Goal: Book appointment/travel/reservation

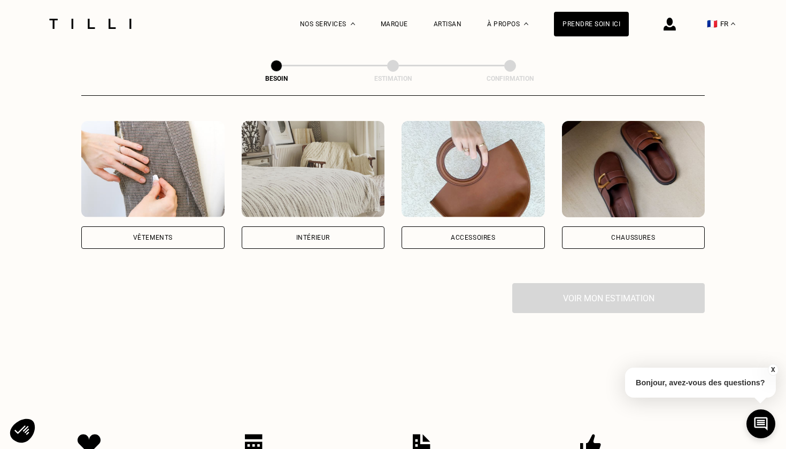
scroll to position [201, 0]
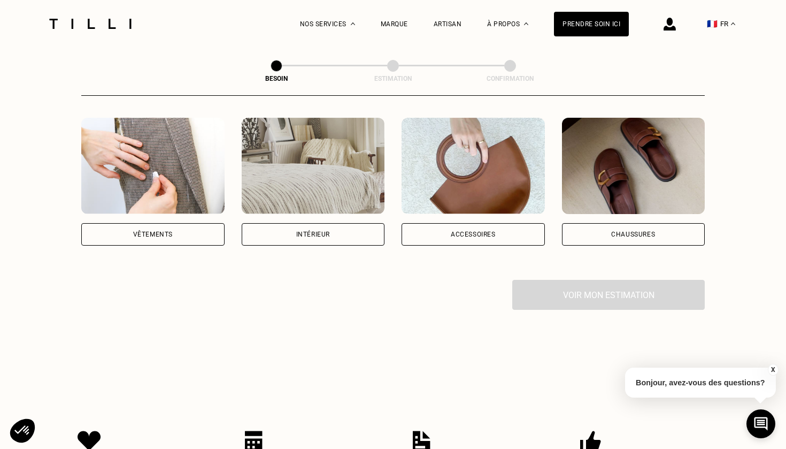
click at [148, 231] on div "Vêtements" at bounding box center [153, 234] width 40 height 6
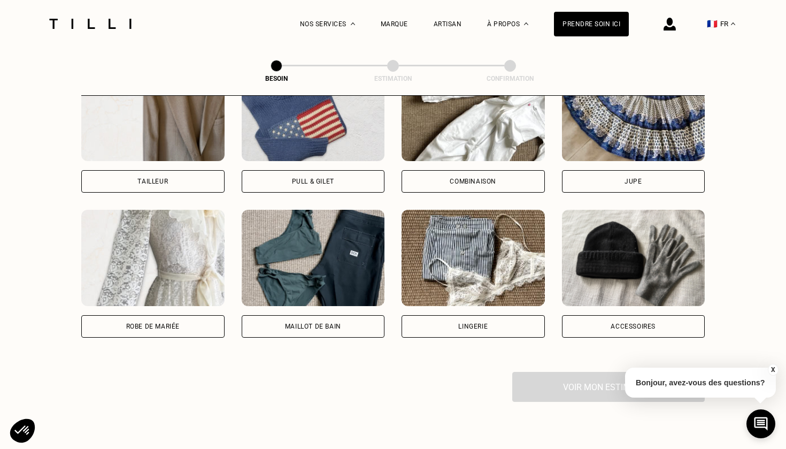
scroll to position [715, 0]
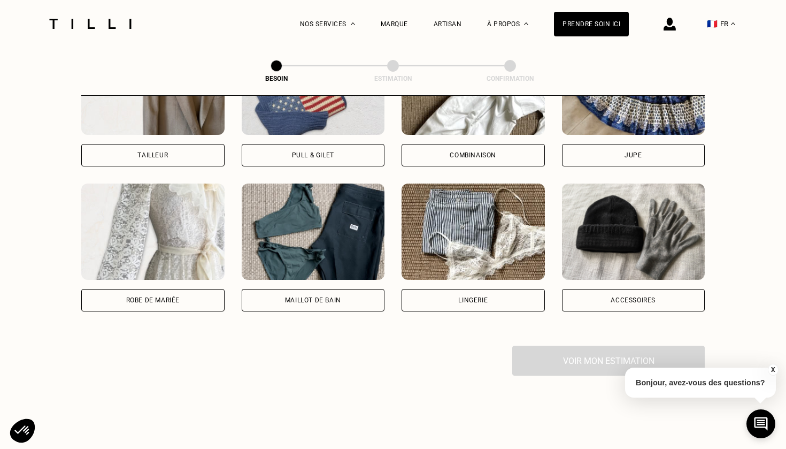
click at [169, 144] on div "Tailleur" at bounding box center [152, 155] width 143 height 22
select select "FR"
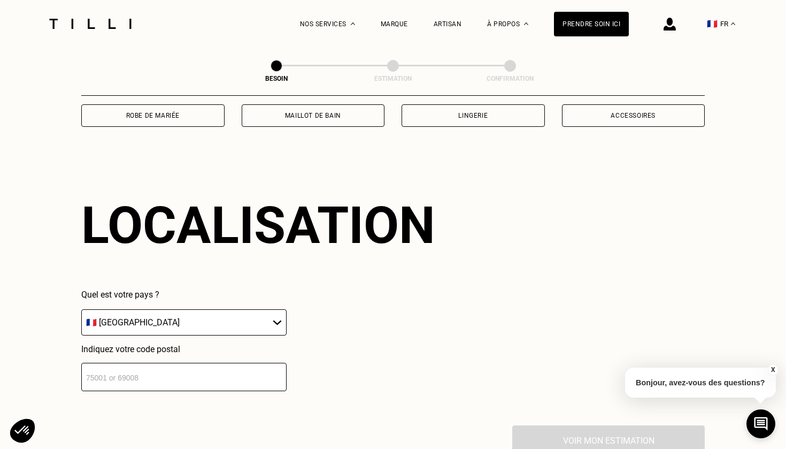
scroll to position [928, 0]
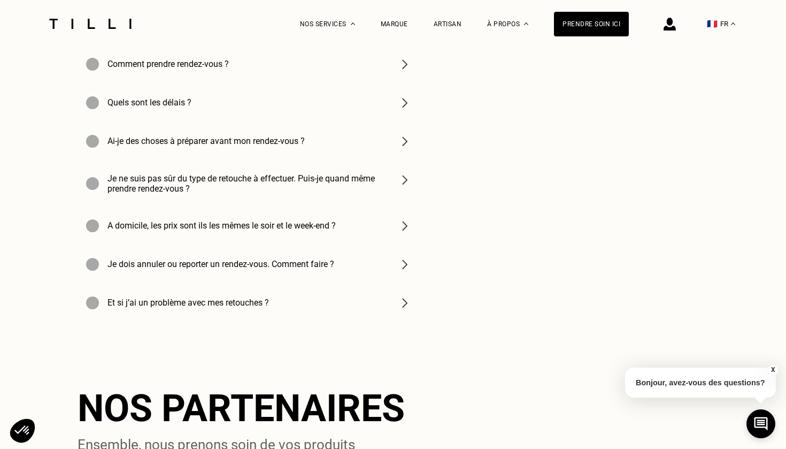
scroll to position [1882, 0]
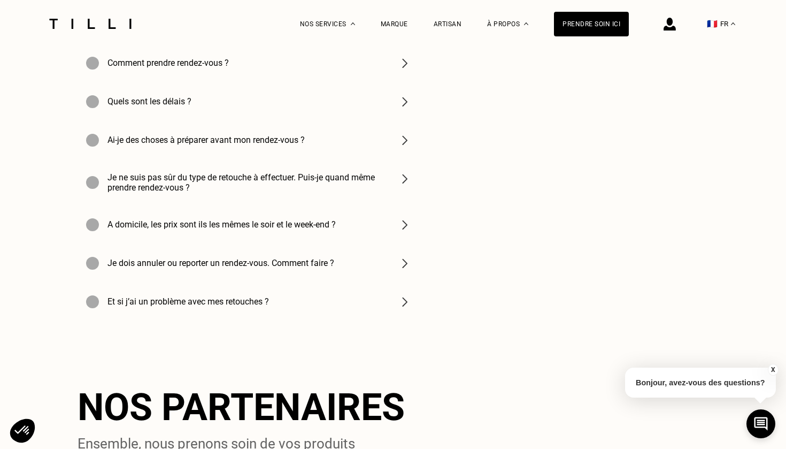
click at [393, 164] on div "Je ne suis pas sûr du type de retouche à effectuer. Puis-je quand même prendre …" at bounding box center [249, 182] width 342 height 46
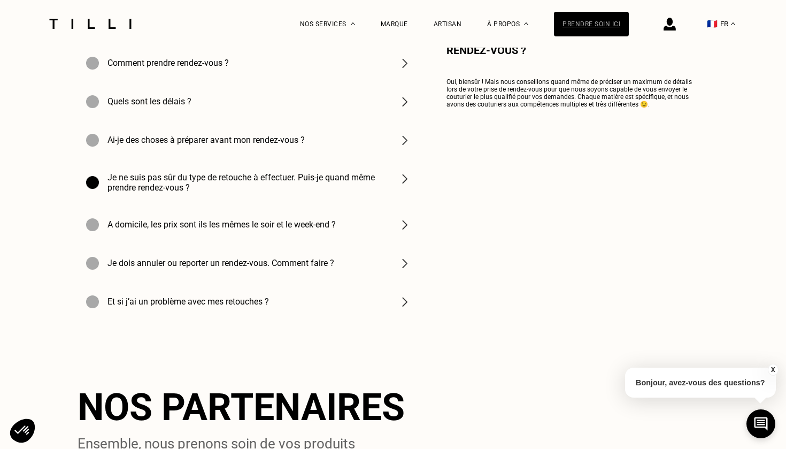
click at [601, 19] on div "Prendre soin ici" at bounding box center [591, 24] width 75 height 25
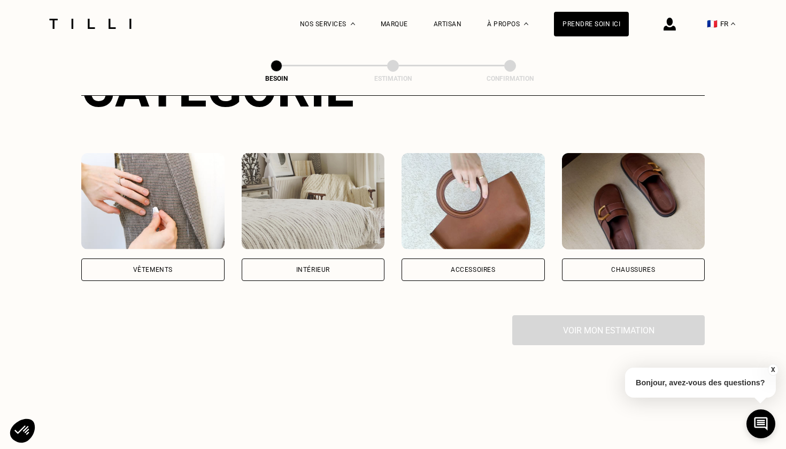
scroll to position [152, 0]
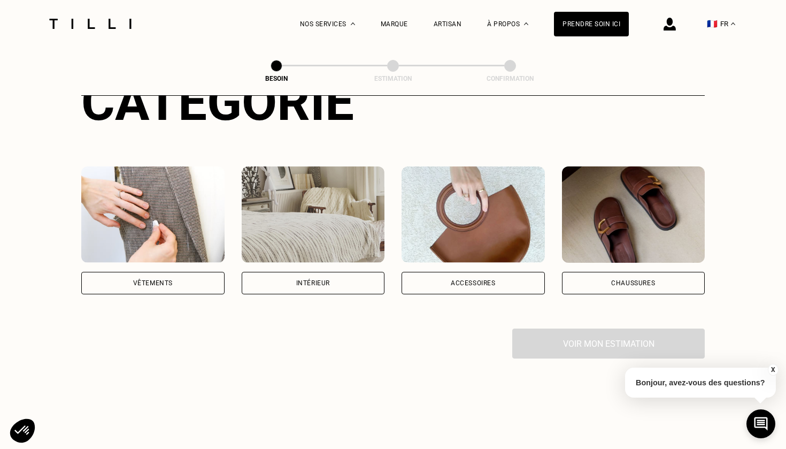
click at [188, 272] on div "Vêtements" at bounding box center [152, 283] width 143 height 22
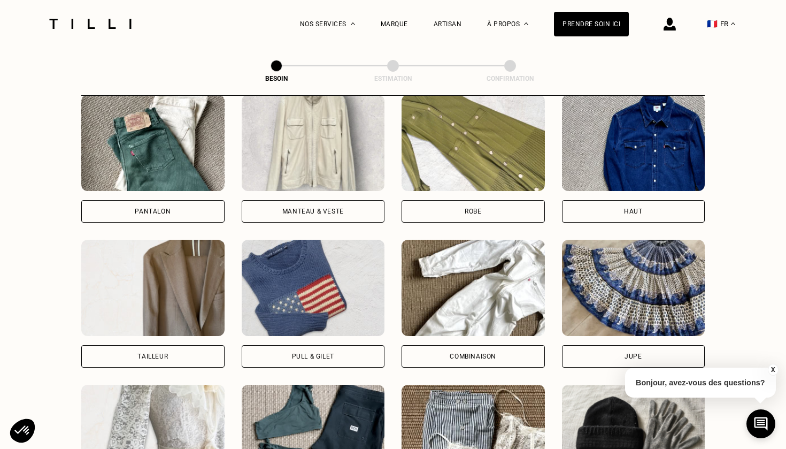
scroll to position [511, 0]
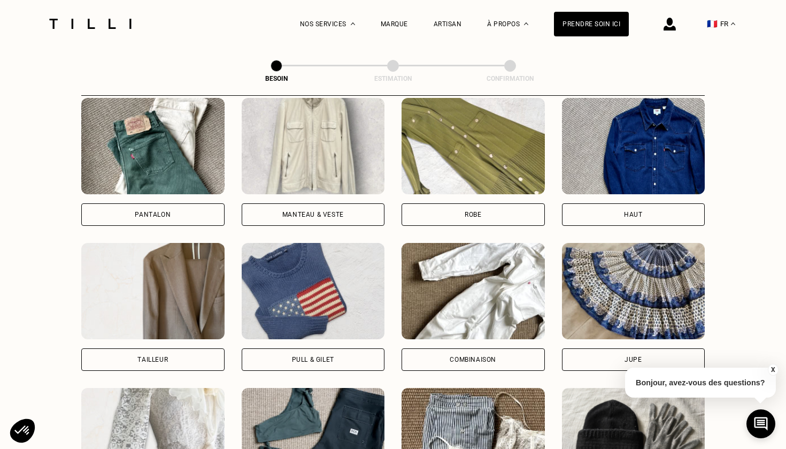
click at [172, 203] on div "Pantalon" at bounding box center [152, 214] width 143 height 22
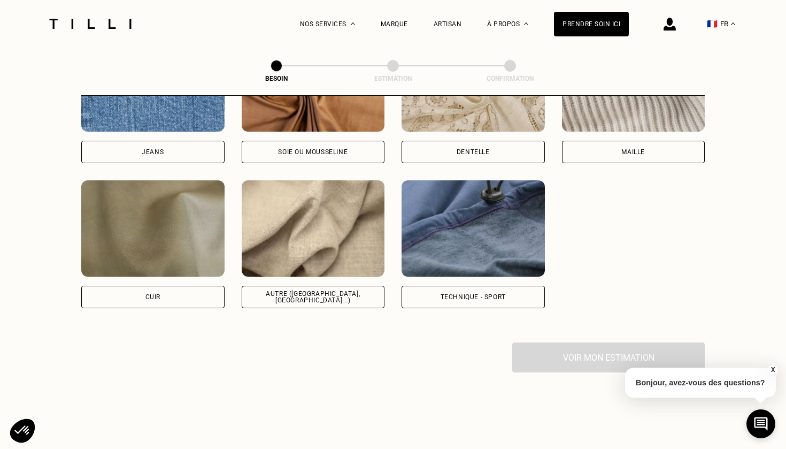
scroll to position [1232, 0]
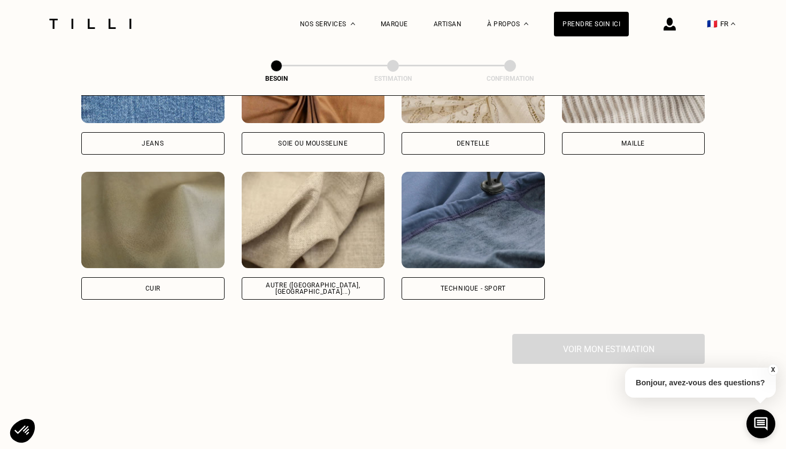
click at [326, 251] on img at bounding box center [313, 220] width 143 height 96
select select "FR"
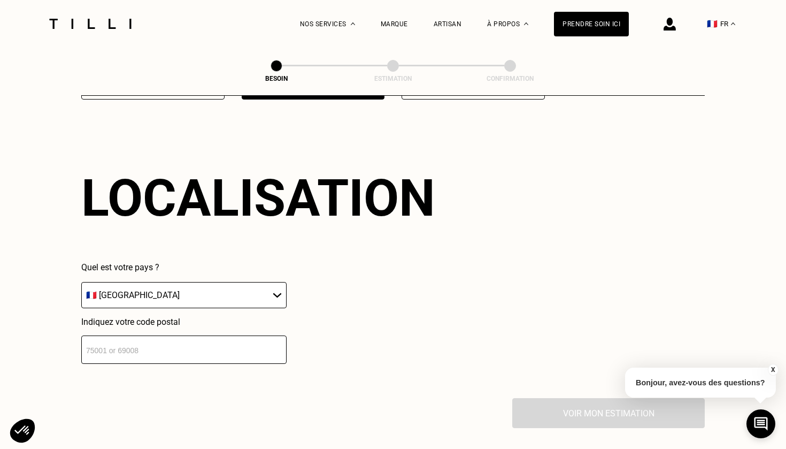
scroll to position [1433, 0]
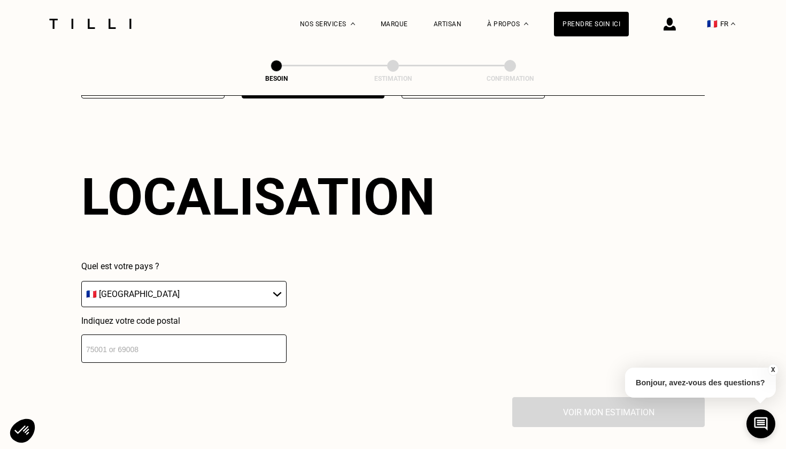
click at [234, 338] on input "number" at bounding box center [183, 348] width 205 height 28
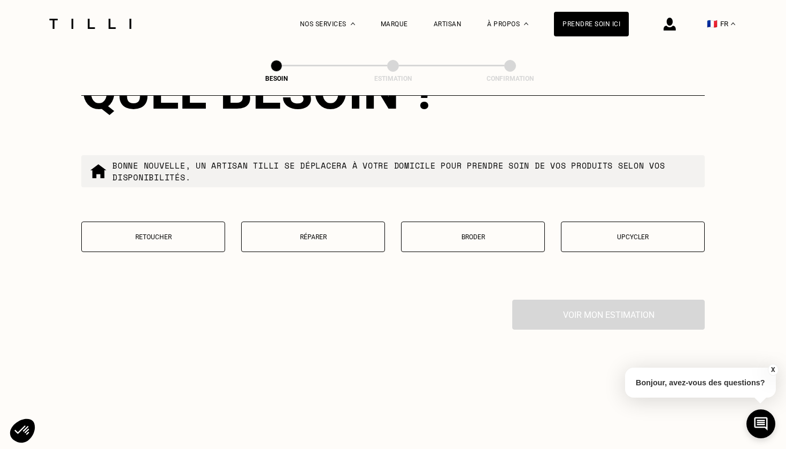
scroll to position [1804, 0]
type input "75007"
click at [175, 233] on button "Retoucher" at bounding box center [153, 235] width 144 height 30
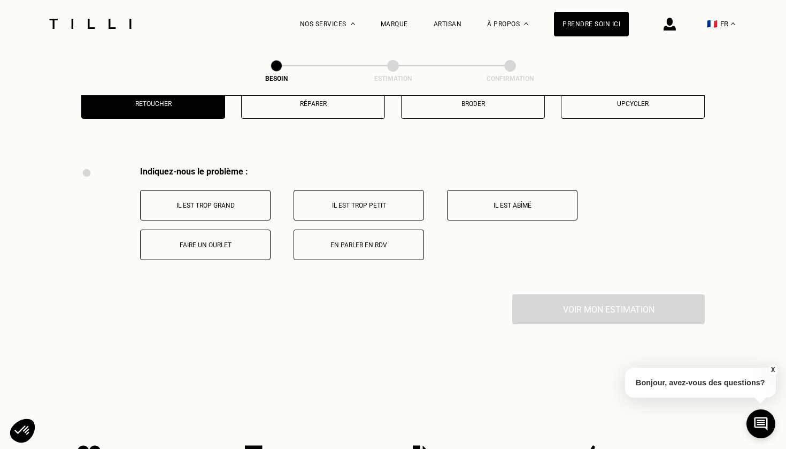
scroll to position [1973, 0]
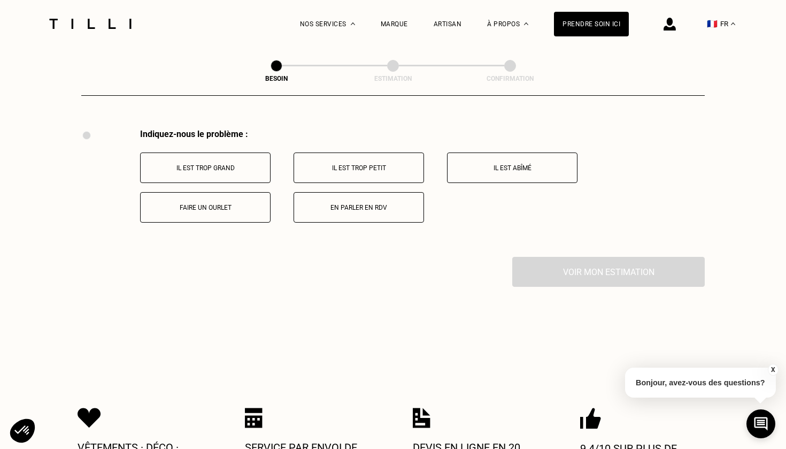
click at [204, 204] on p "Faire un ourlet" at bounding box center [205, 207] width 119 height 7
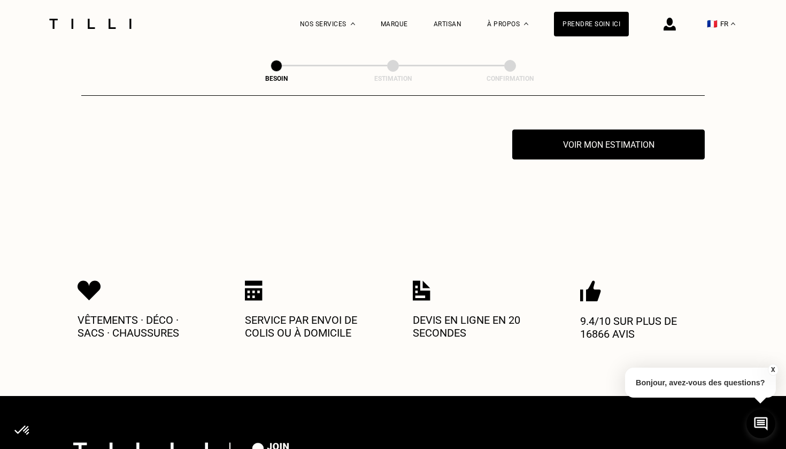
scroll to position [2101, 0]
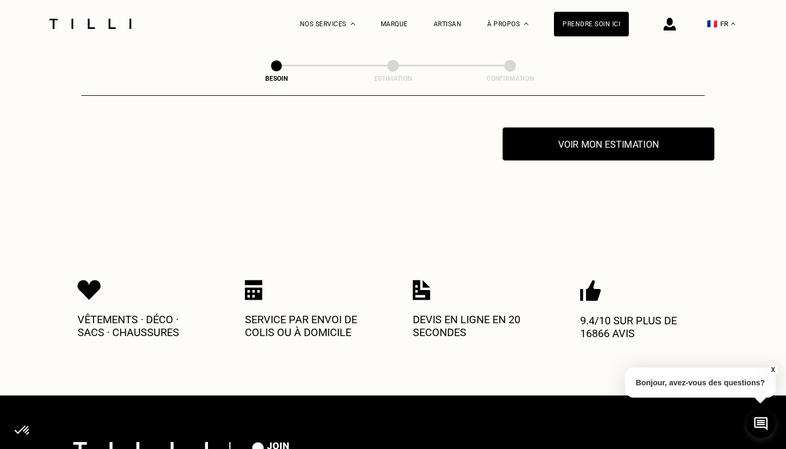
click at [575, 134] on button "Voir mon estimation" at bounding box center [609, 143] width 212 height 33
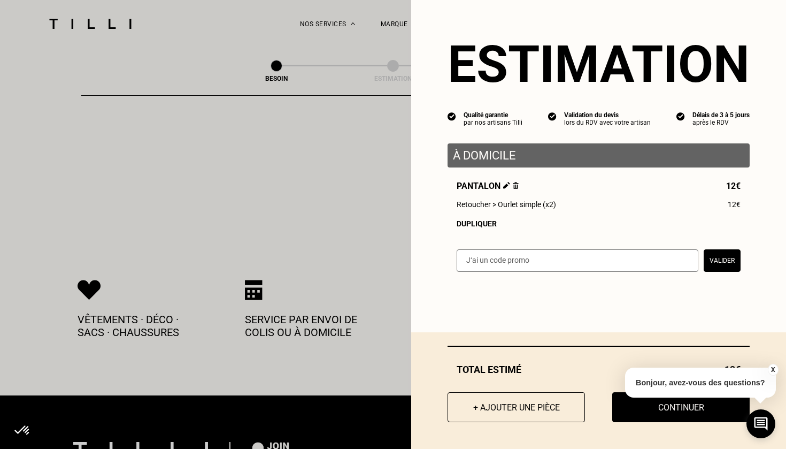
click at [480, 222] on div "Dupliquer" at bounding box center [599, 223] width 284 height 9
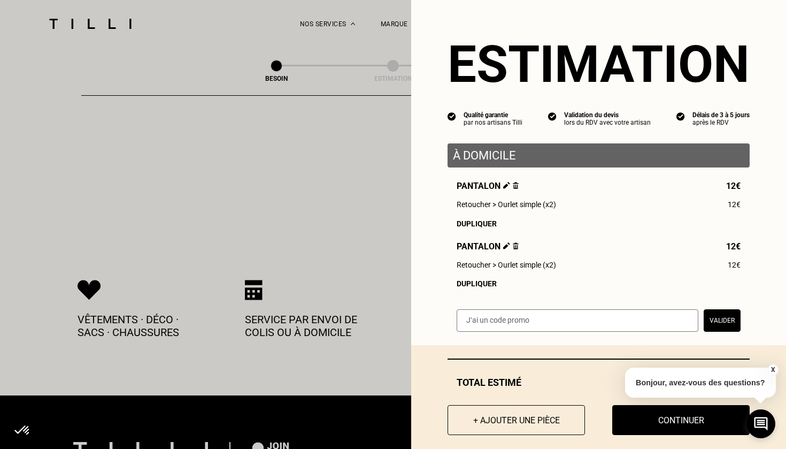
click at [480, 222] on div "Dupliquer" at bounding box center [599, 223] width 284 height 9
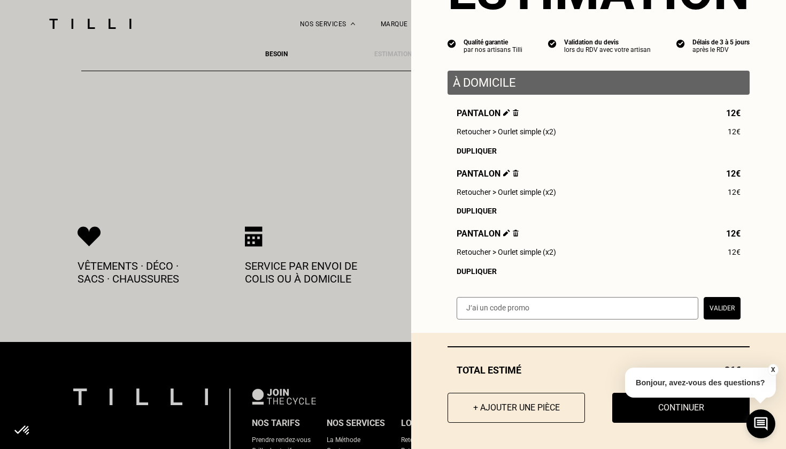
scroll to position [2163, 0]
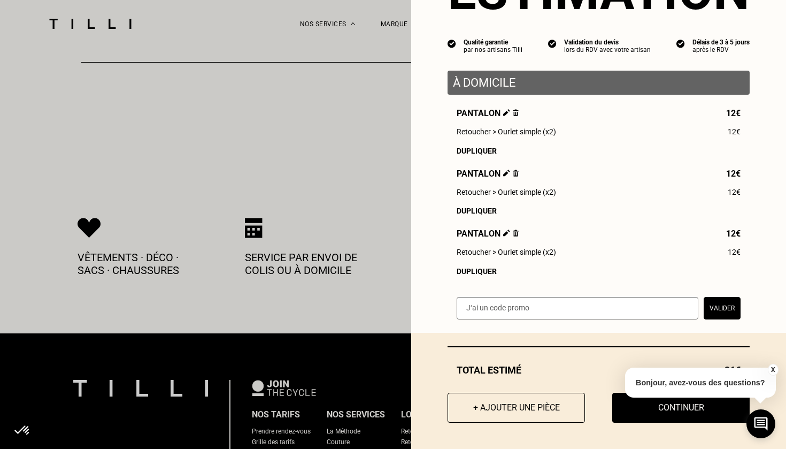
click at [733, 310] on button "Valider" at bounding box center [722, 308] width 37 height 22
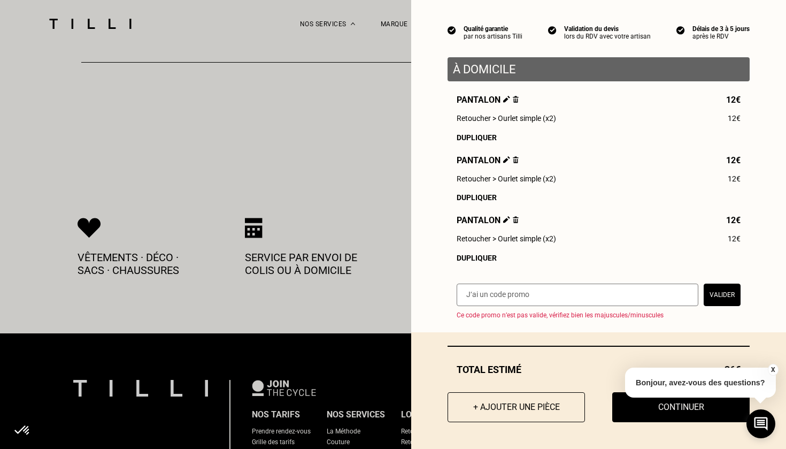
scroll to position [86, 0]
click at [655, 411] on button "Continuer" at bounding box center [680, 407] width 151 height 33
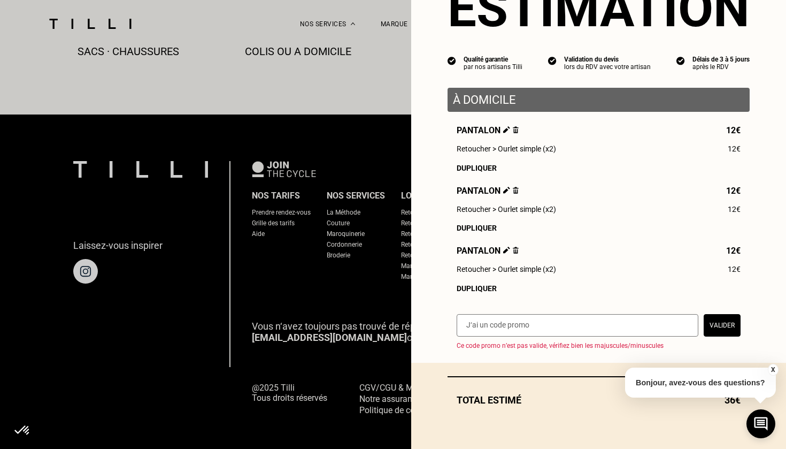
select select "FR"
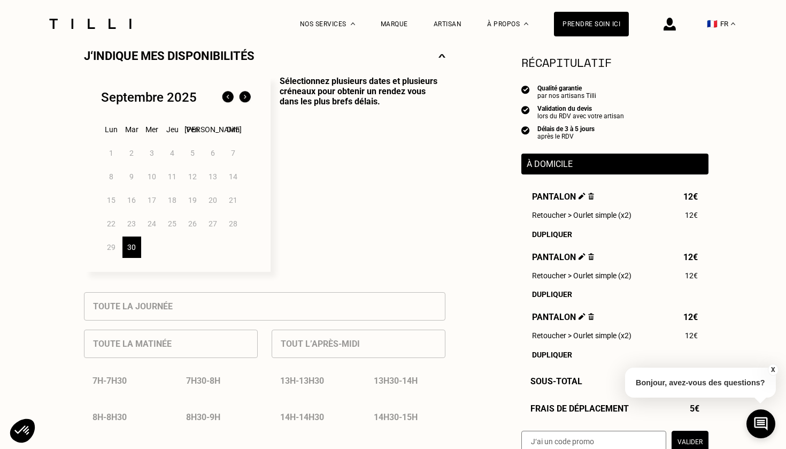
scroll to position [253, 0]
click at [133, 246] on div "30" at bounding box center [131, 246] width 19 height 21
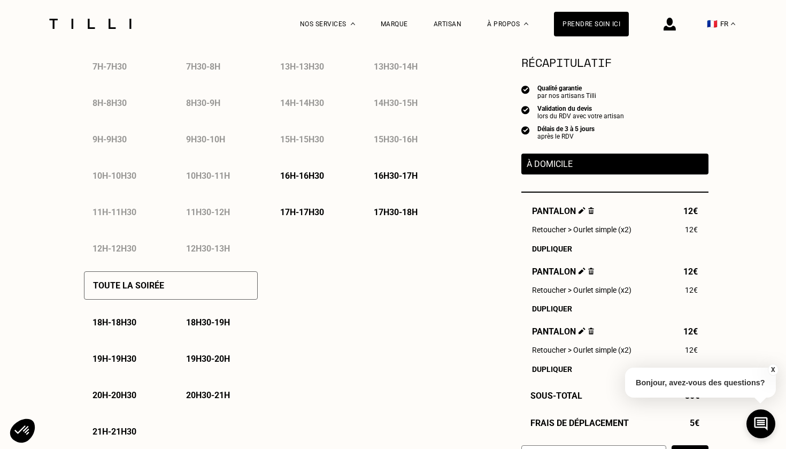
scroll to position [594, 0]
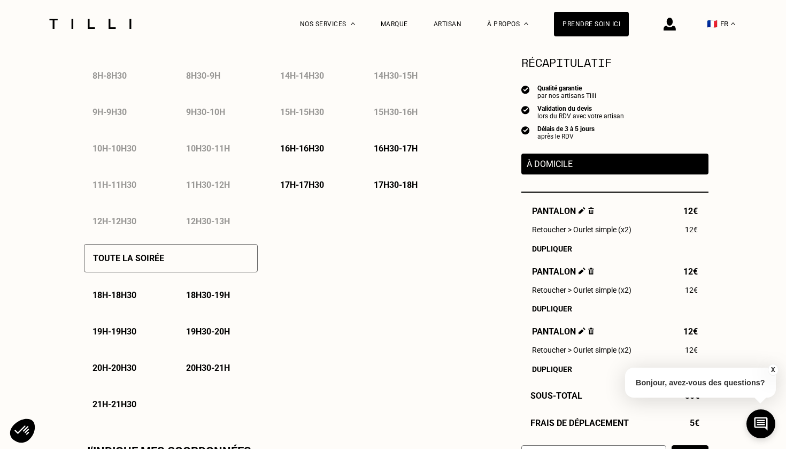
click at [126, 367] on p "20h - 20h30" at bounding box center [114, 367] width 44 height 10
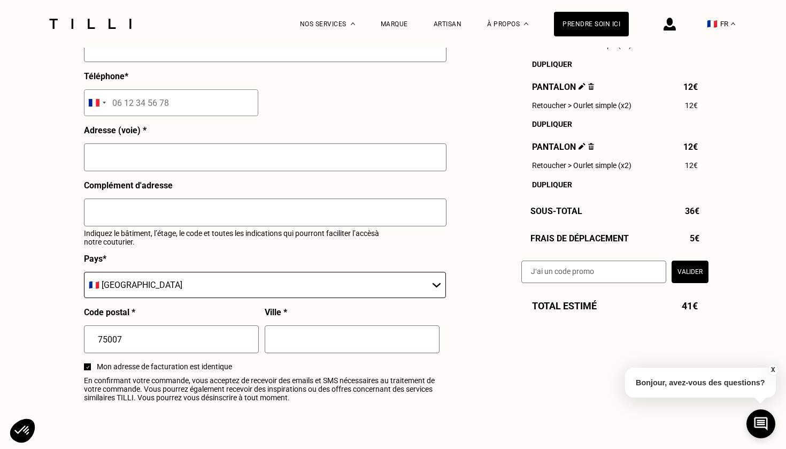
scroll to position [1105, 0]
click at [150, 104] on input "tel" at bounding box center [171, 101] width 174 height 27
type input "06 70 01 64 46"
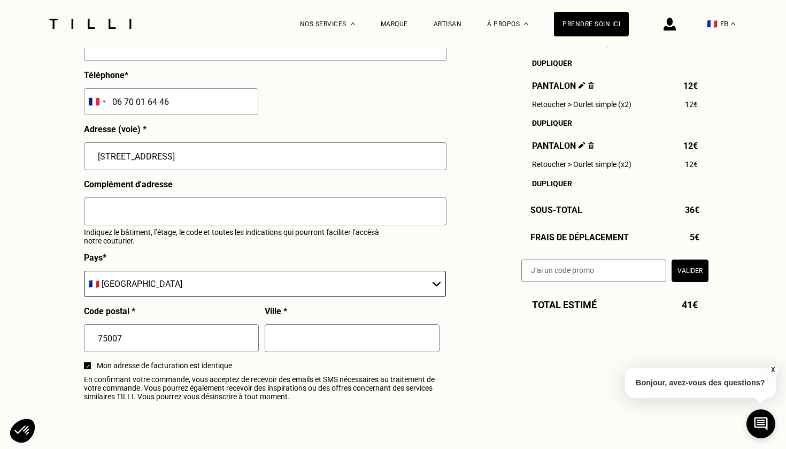
type input "[STREET_ADDRESS]"
type input "5"
type input "code 6357, interphone [GEOGRAPHIC_DATA], 5eme étage droite"
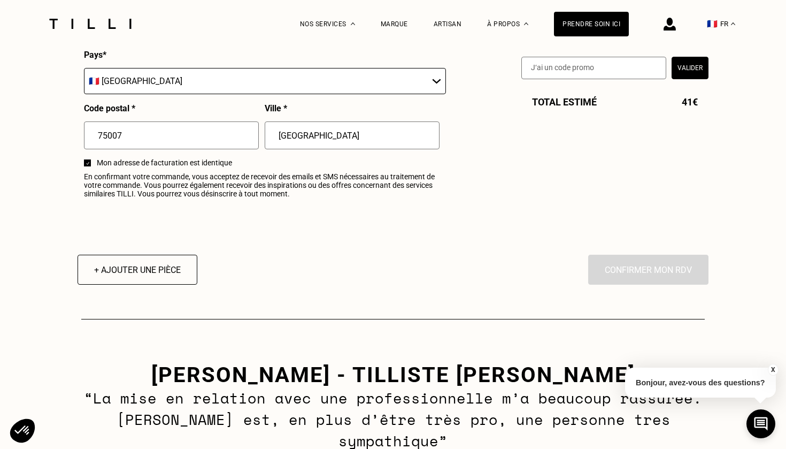
scroll to position [1308, 0]
type input "[GEOGRAPHIC_DATA]"
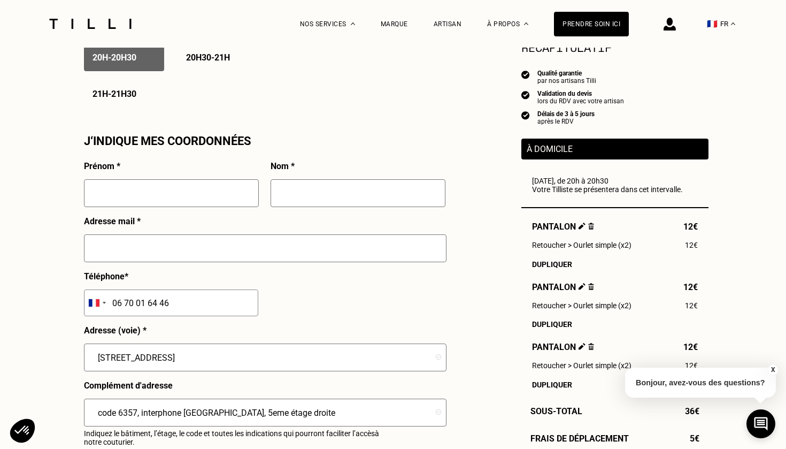
scroll to position [903, 0]
type input "FORNALLAZ"
type input "[PERSON_NAME]"
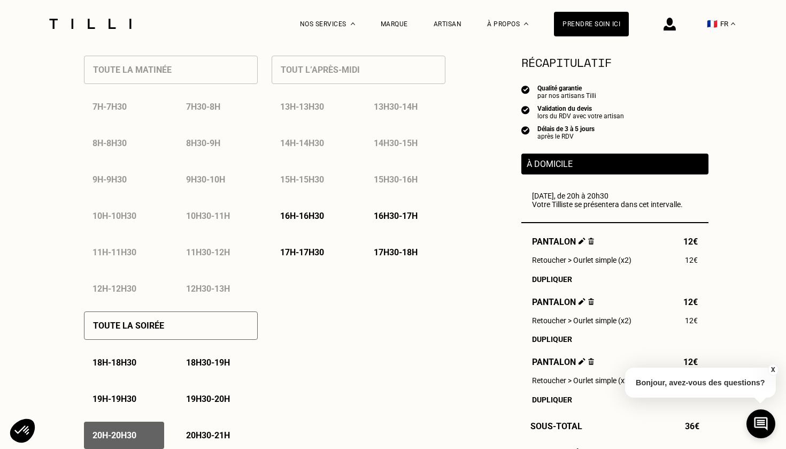
scroll to position [527, 0]
type input "[PERSON_NAME][EMAIL_ADDRESS][DOMAIN_NAME]"
click at [151, 327] on p "Toute la soirée" at bounding box center [128, 325] width 71 height 10
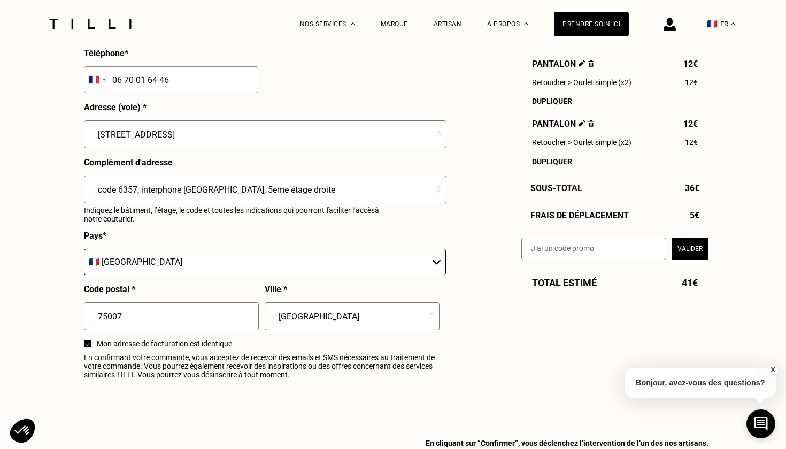
scroll to position [1125, 0]
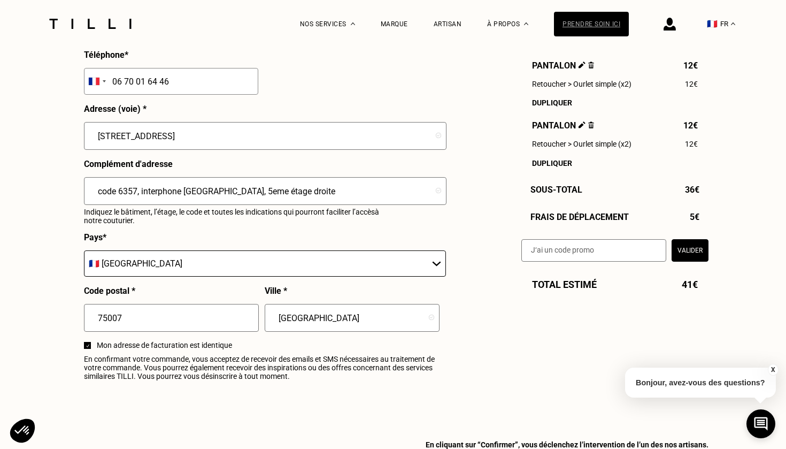
click at [594, 26] on div "Prendre soin ici" at bounding box center [591, 24] width 75 height 25
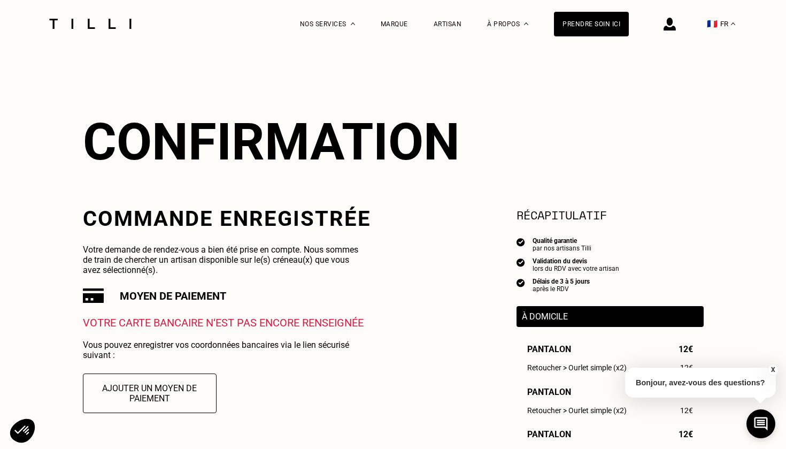
scroll to position [52, 0]
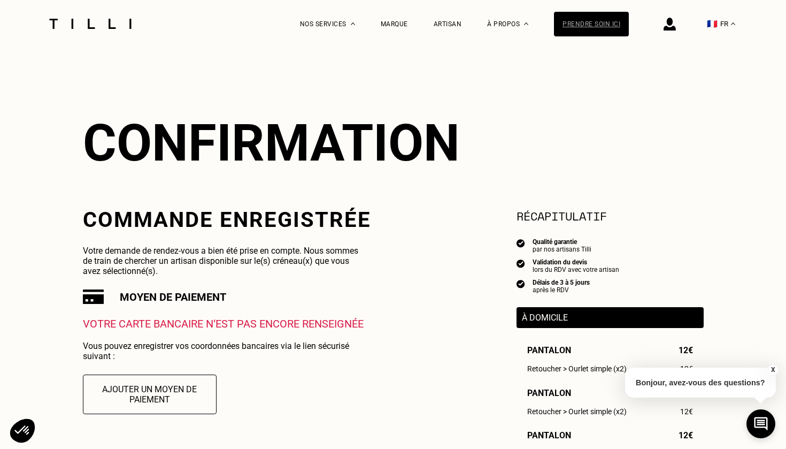
click at [590, 24] on div "Prendre soin ici" at bounding box center [591, 24] width 75 height 25
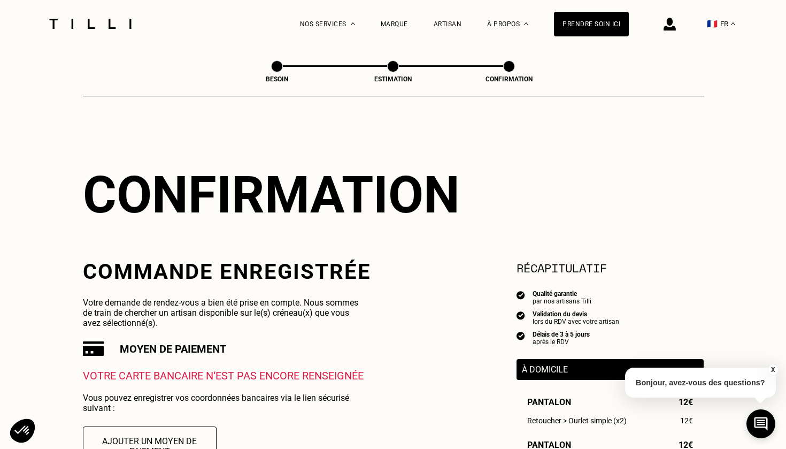
scroll to position [0, 0]
click at [393, 68] on span at bounding box center [393, 66] width 12 height 12
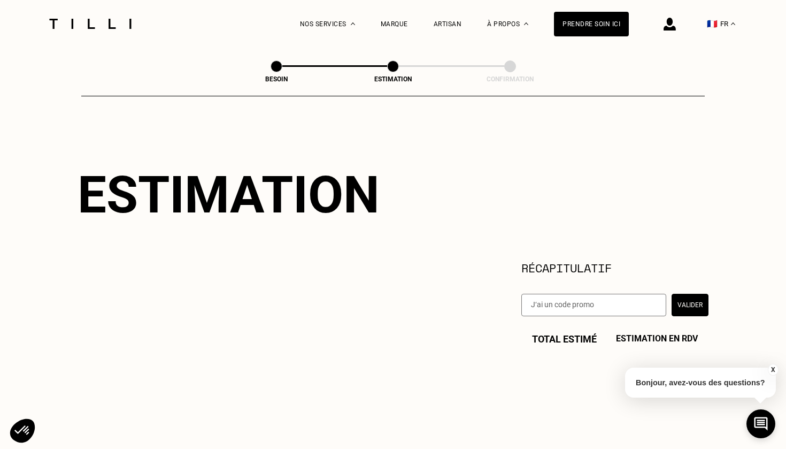
click at [277, 67] on span at bounding box center [276, 66] width 12 height 12
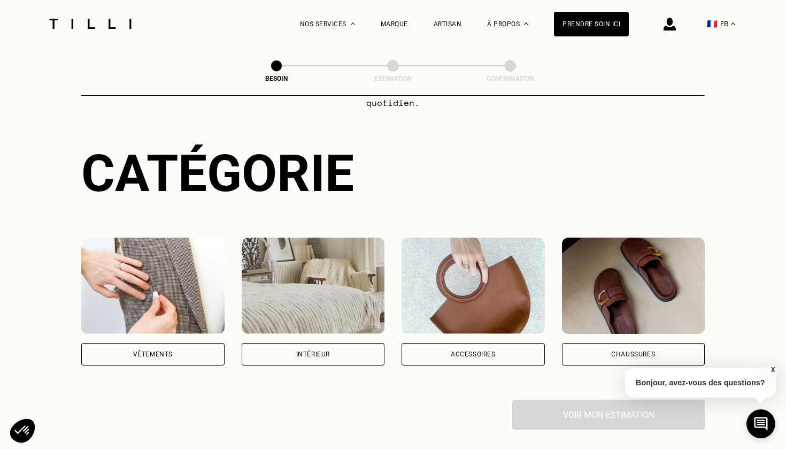
scroll to position [83, 0]
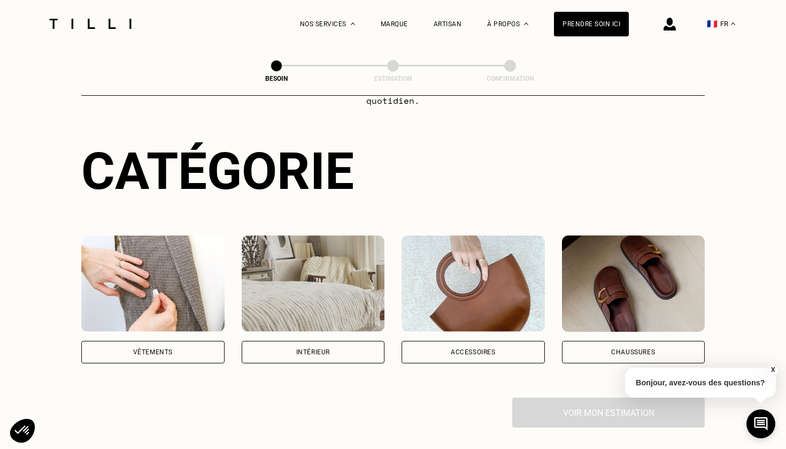
click at [181, 341] on div "Vêtements" at bounding box center [152, 352] width 143 height 22
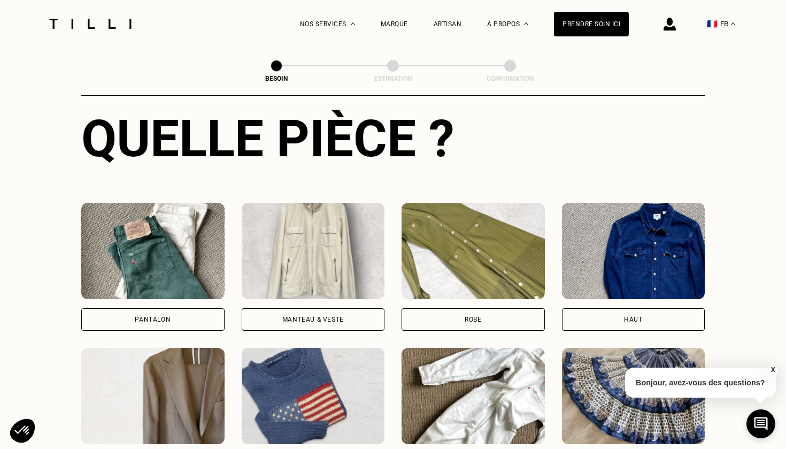
scroll to position [367, 0]
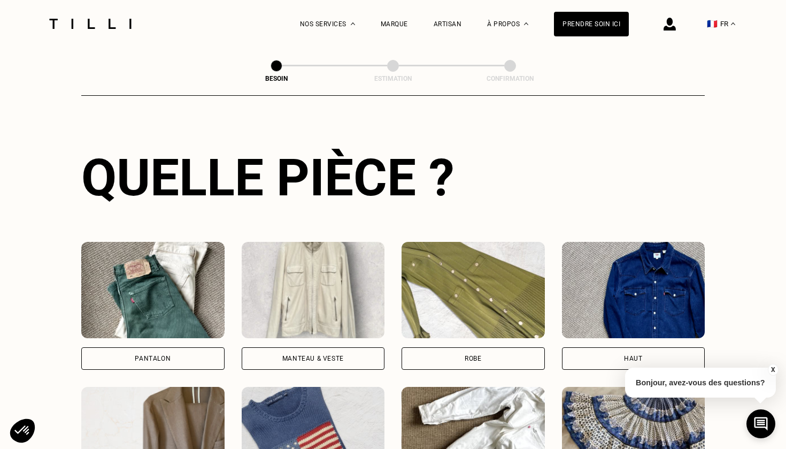
click at [180, 287] on img at bounding box center [152, 290] width 143 height 96
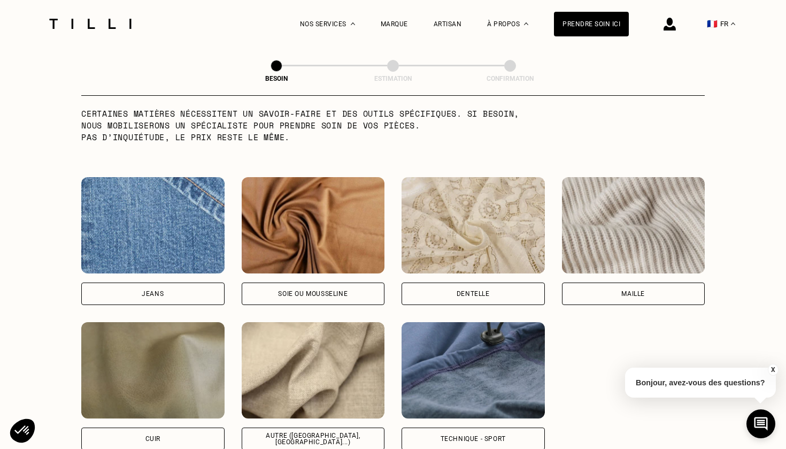
scroll to position [1082, 0]
click at [300, 290] on div "Soie ou mousseline" at bounding box center [312, 293] width 69 height 6
select select "FR"
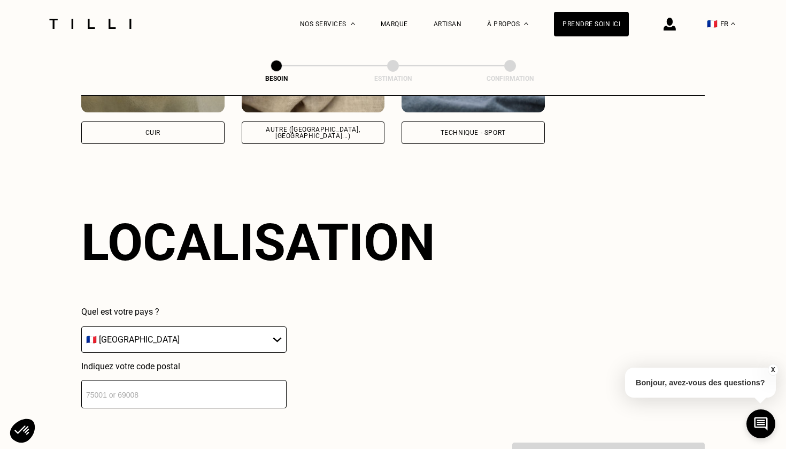
scroll to position [1433, 0]
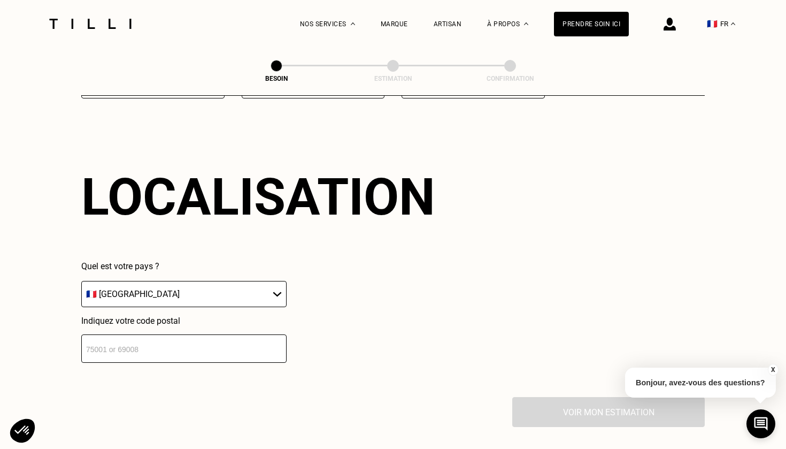
click at [241, 342] on input "number" at bounding box center [183, 348] width 205 height 28
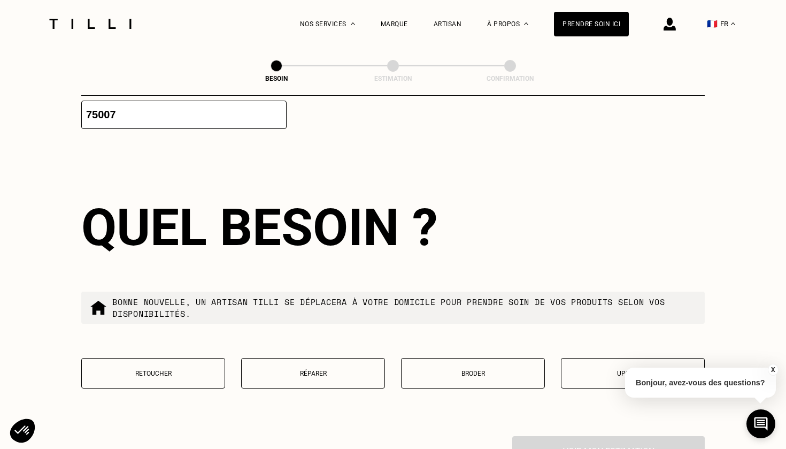
scroll to position [1701, 0]
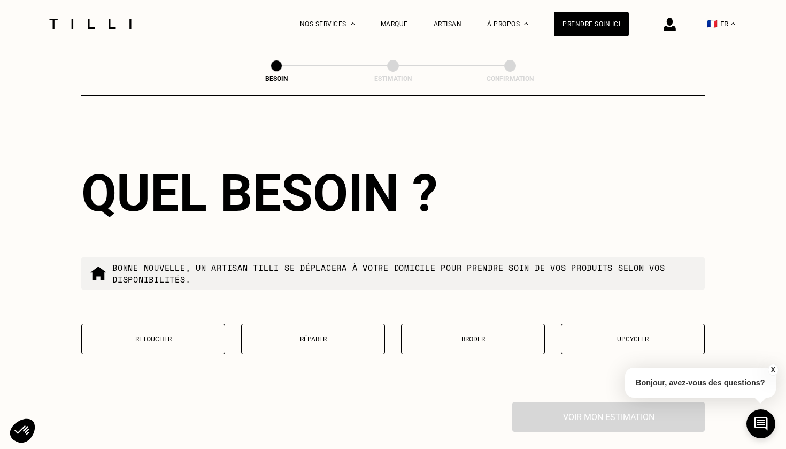
type input "75007"
click at [161, 323] on button "Retoucher" at bounding box center [153, 338] width 144 height 30
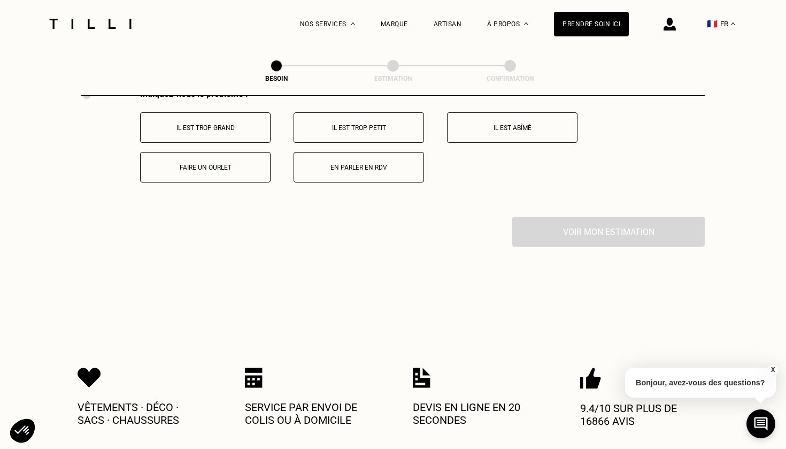
scroll to position [2014, 0]
click at [199, 163] on p "Faire un ourlet" at bounding box center [205, 166] width 119 height 7
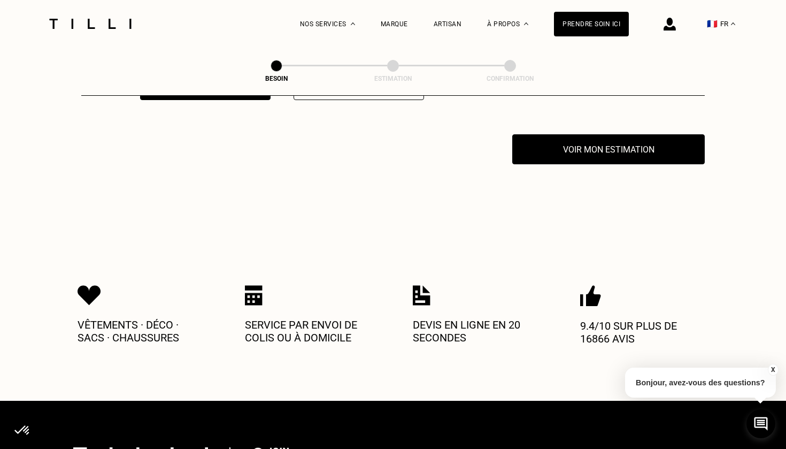
scroll to position [2101, 0]
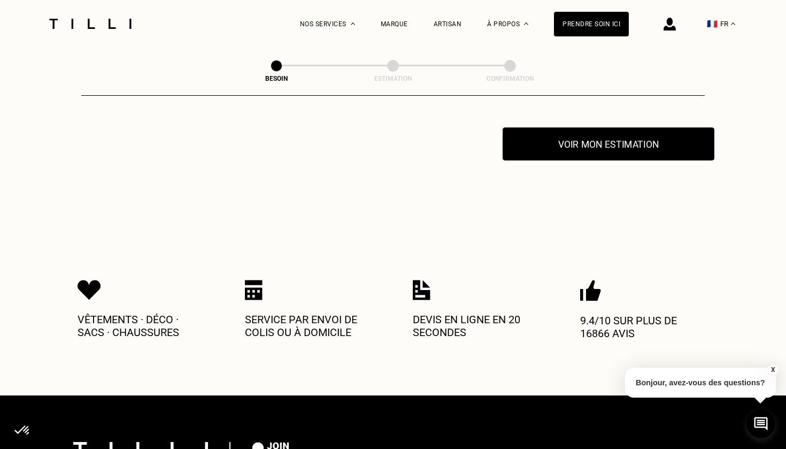
click at [609, 142] on button "Voir mon estimation" at bounding box center [609, 143] width 212 height 33
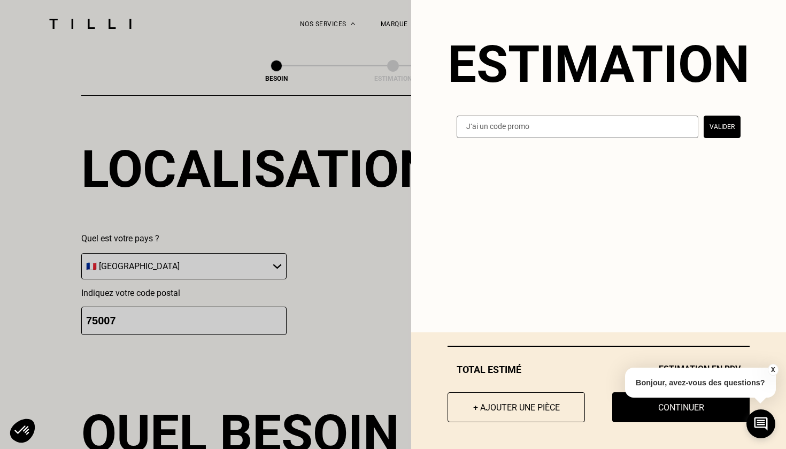
scroll to position [1458, 0]
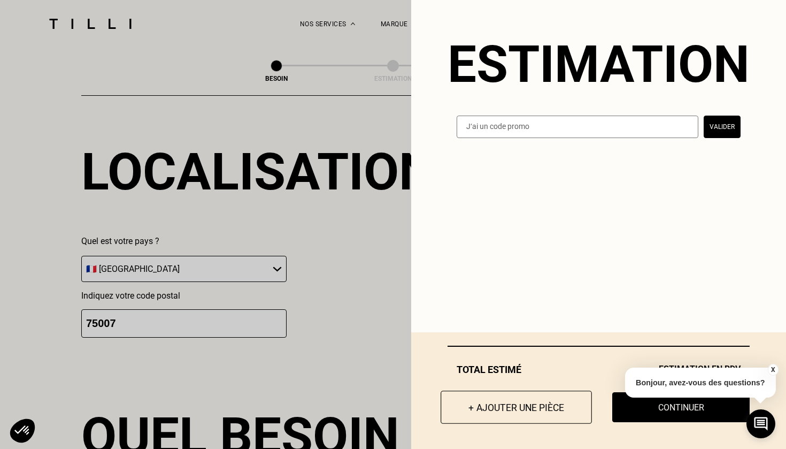
click at [539, 408] on button "+ Ajouter une pièce" at bounding box center [515, 406] width 151 height 33
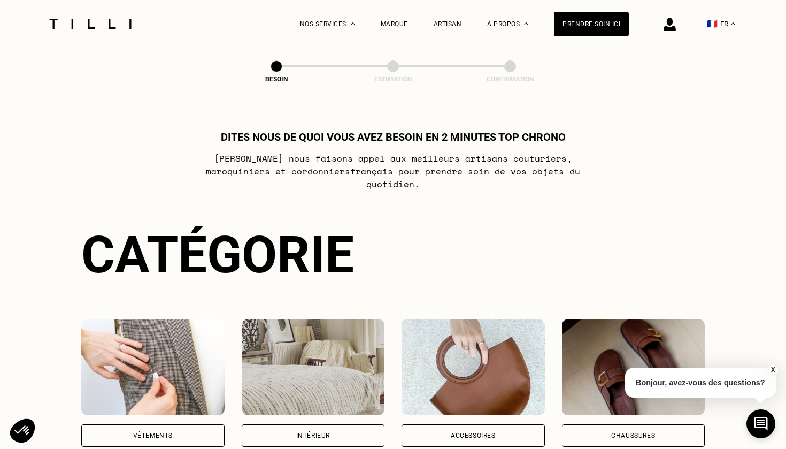
click at [168, 432] on div "Vêtements" at bounding box center [153, 435] width 40 height 6
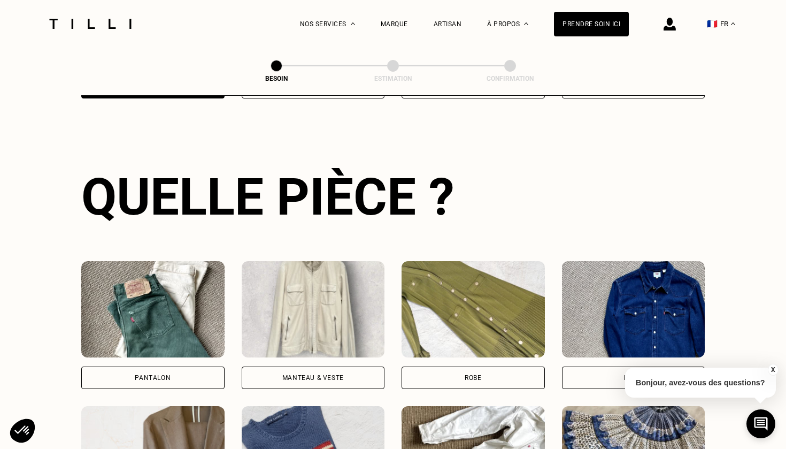
click at [172, 366] on div "Pantalon" at bounding box center [152, 377] width 143 height 22
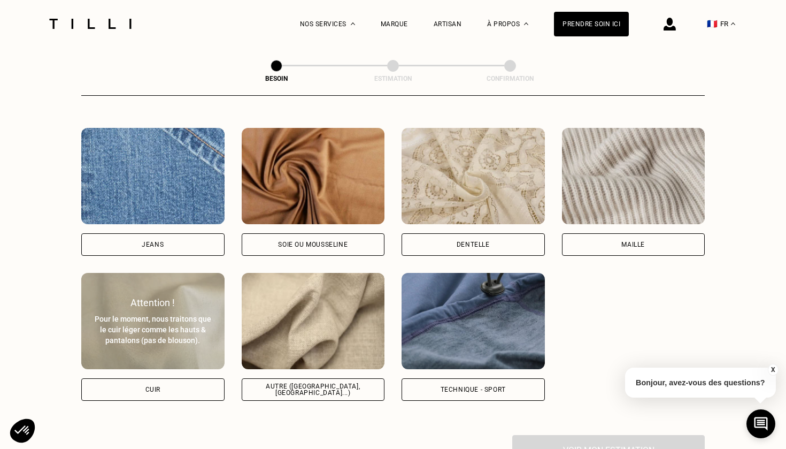
scroll to position [1156, 0]
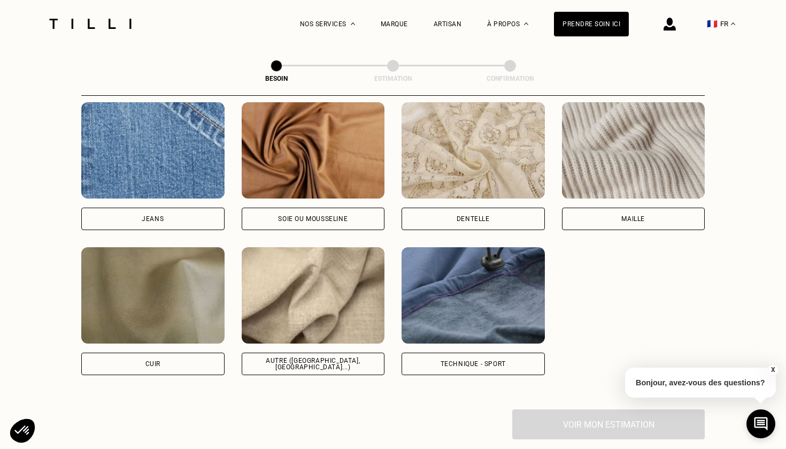
click at [313, 357] on div "Autre ([GEOGRAPHIC_DATA], [GEOGRAPHIC_DATA]...)" at bounding box center [313, 363] width 125 height 13
select select "FR"
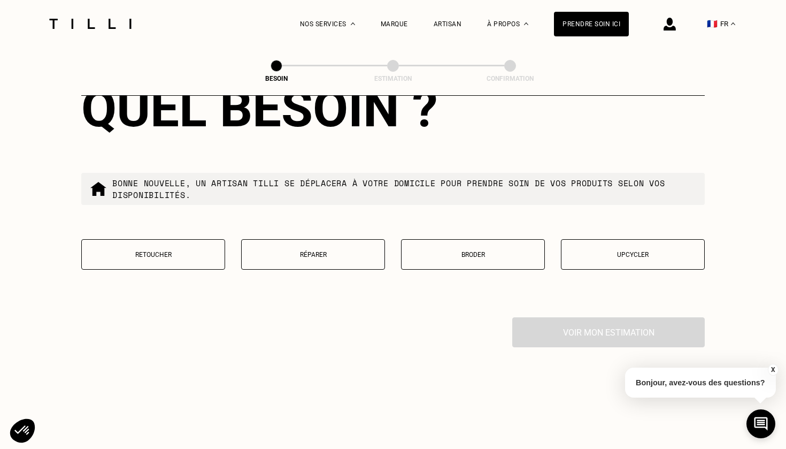
scroll to position [1751, 0]
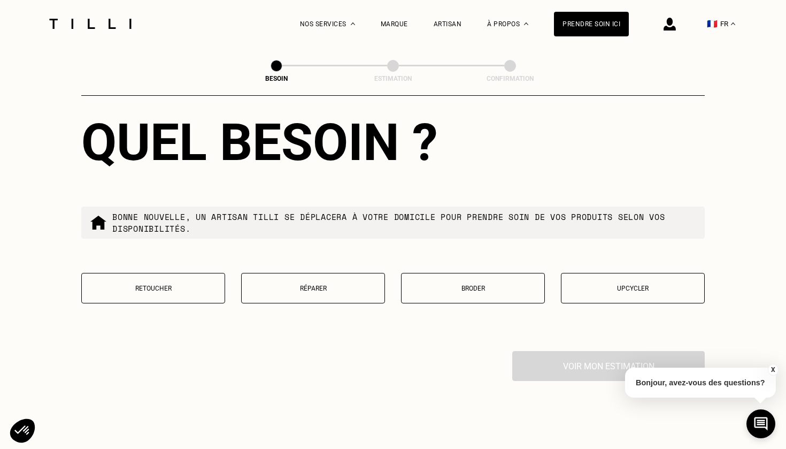
click at [171, 273] on button "Retoucher" at bounding box center [153, 288] width 144 height 30
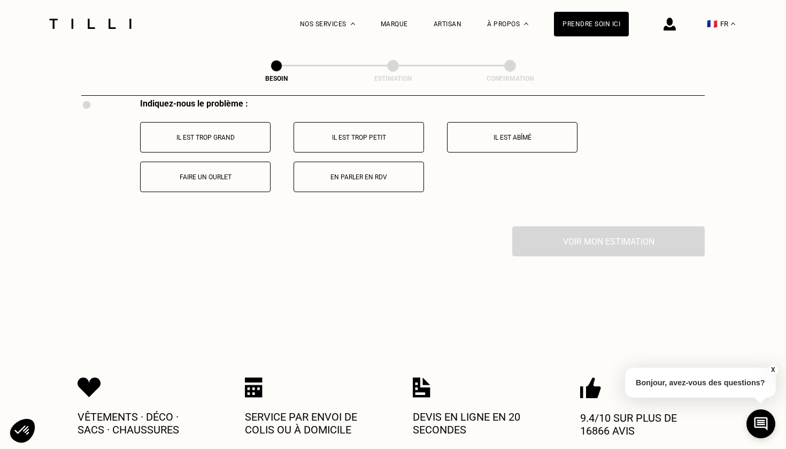
scroll to position [2006, 0]
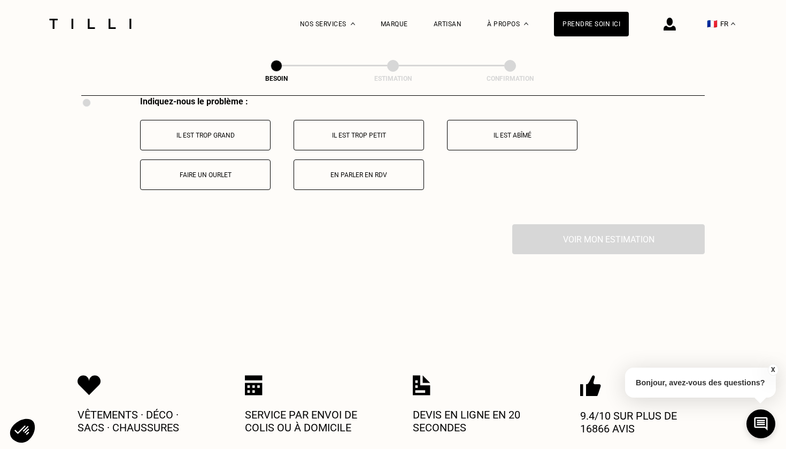
click at [213, 174] on button "Faire un ourlet" at bounding box center [205, 174] width 130 height 30
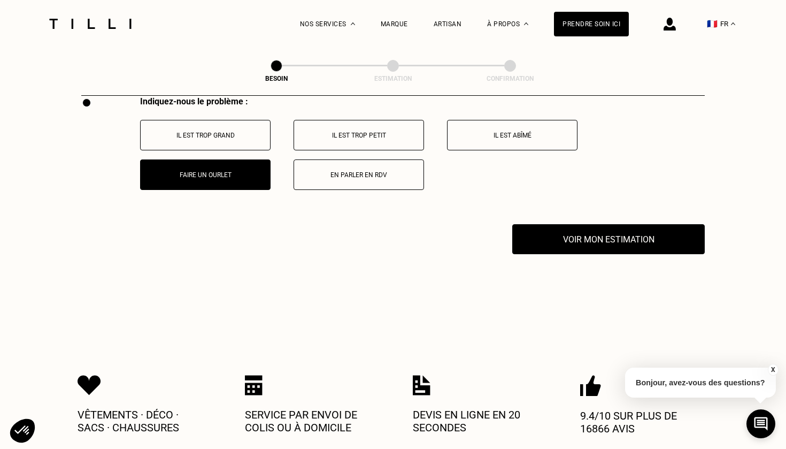
scroll to position [2101, 0]
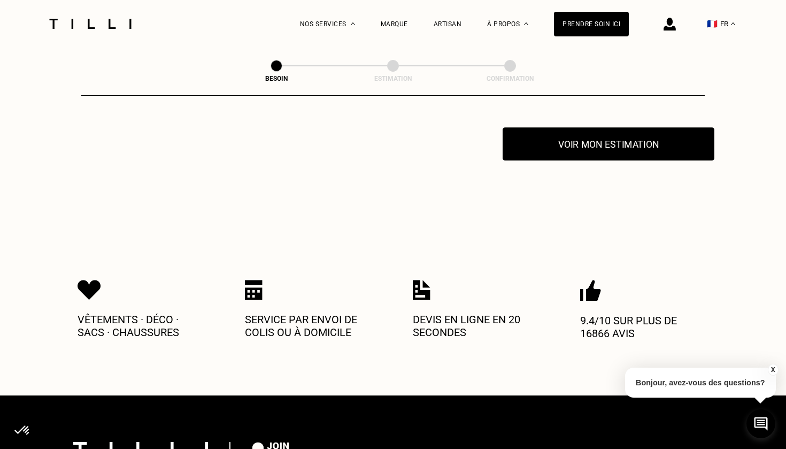
click at [616, 141] on button "Voir mon estimation" at bounding box center [609, 143] width 212 height 33
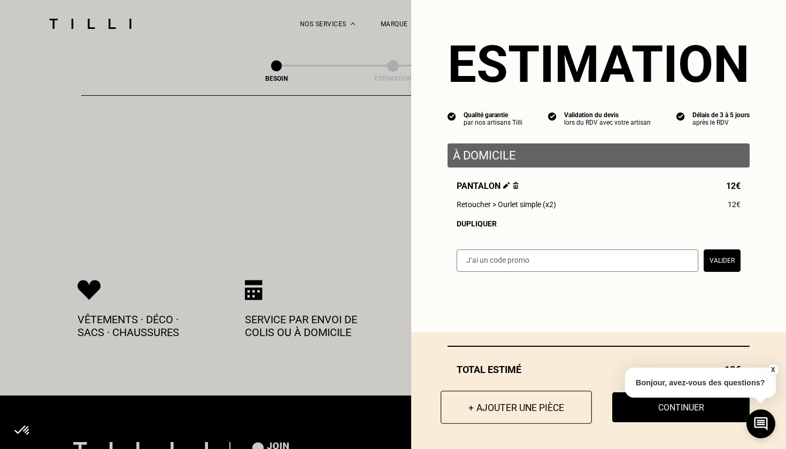
click at [515, 405] on button "+ Ajouter une pièce" at bounding box center [515, 406] width 151 height 33
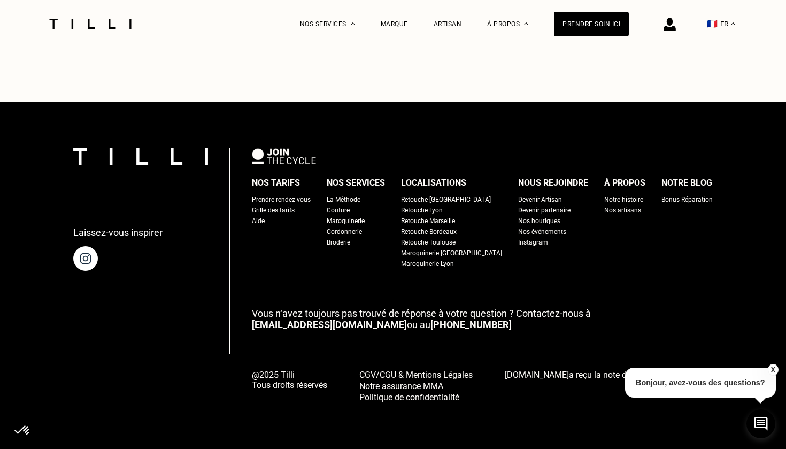
scroll to position [0, 0]
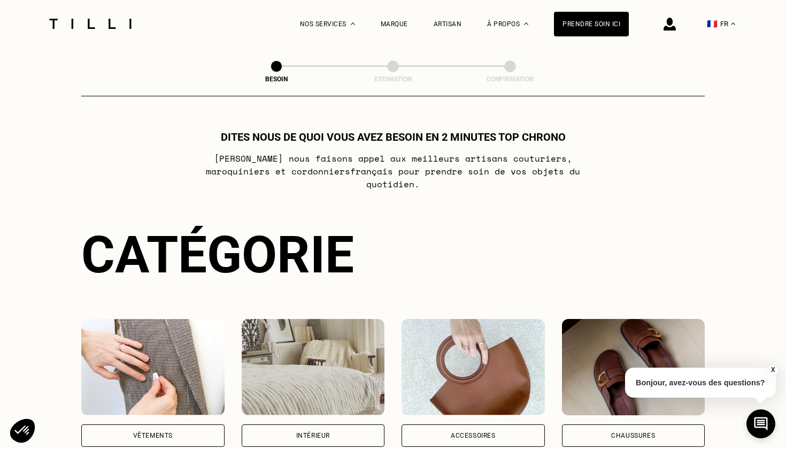
click at [189, 427] on div "Vêtements" at bounding box center [152, 435] width 143 height 22
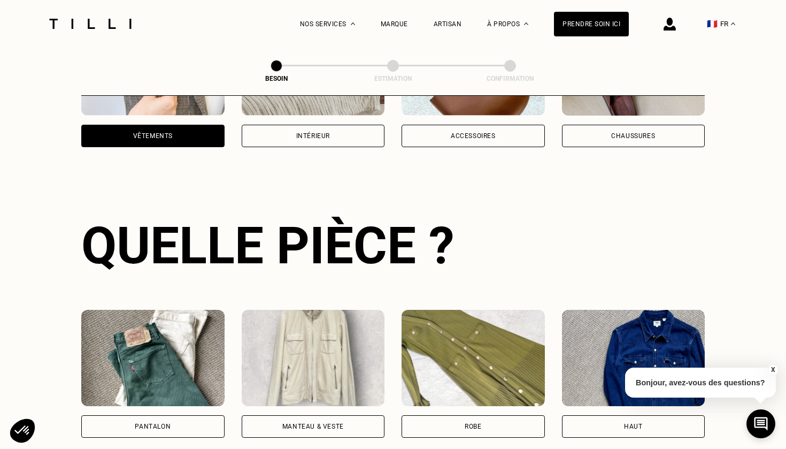
scroll to position [348, 0]
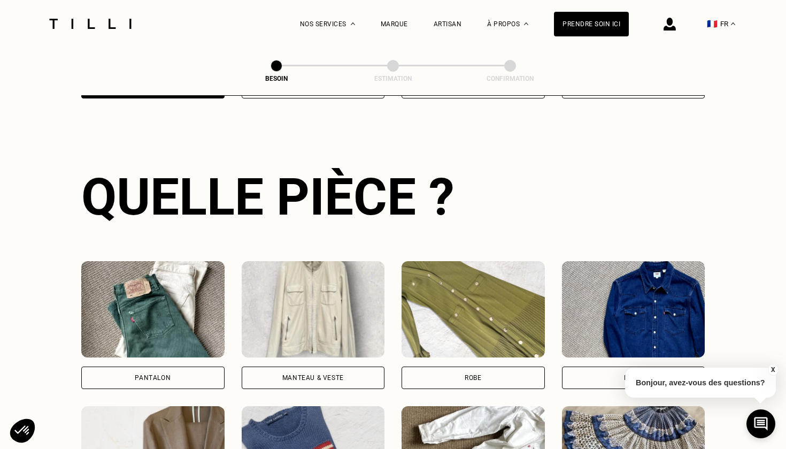
click at [188, 366] on div "Pantalon" at bounding box center [152, 377] width 143 height 22
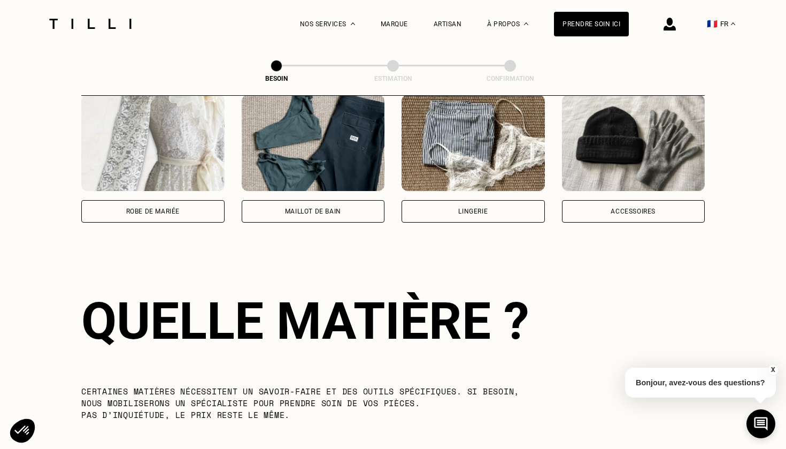
scroll to position [928, 0]
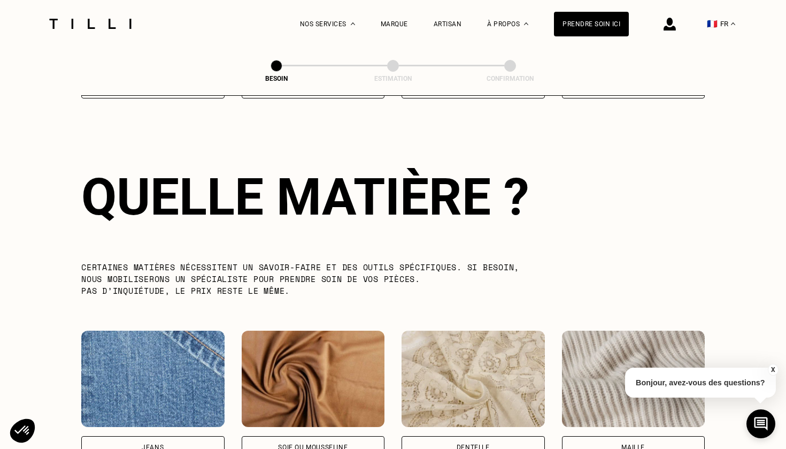
click at [311, 436] on div "Soie ou mousseline" at bounding box center [313, 447] width 143 height 22
select select "FR"
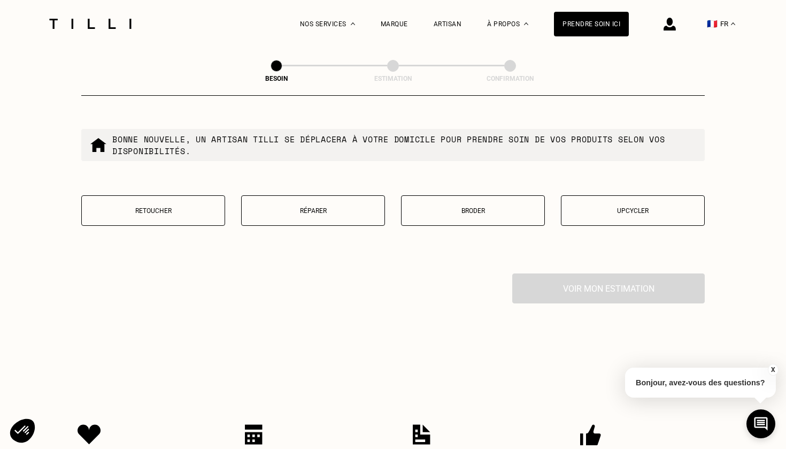
scroll to position [1829, 0]
click at [197, 206] on p "Retoucher" at bounding box center [153, 209] width 132 height 7
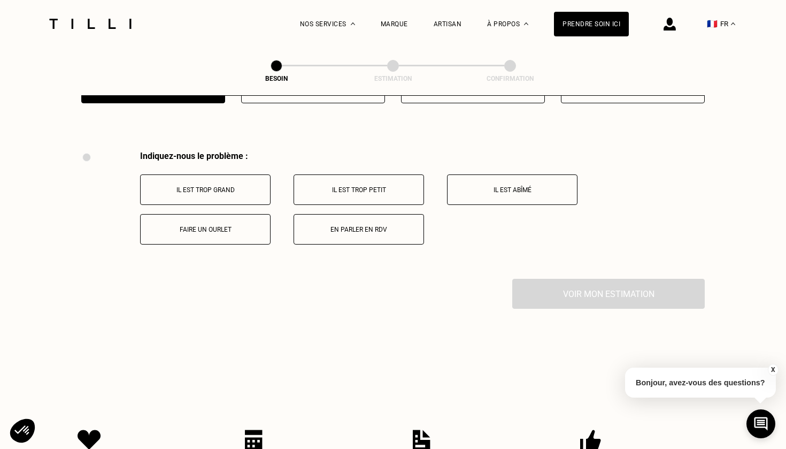
scroll to position [1973, 0]
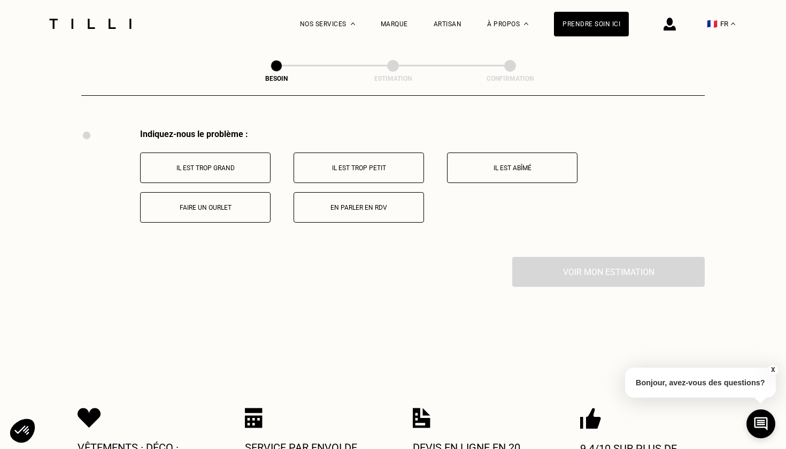
click at [206, 193] on button "Faire un ourlet" at bounding box center [205, 207] width 130 height 30
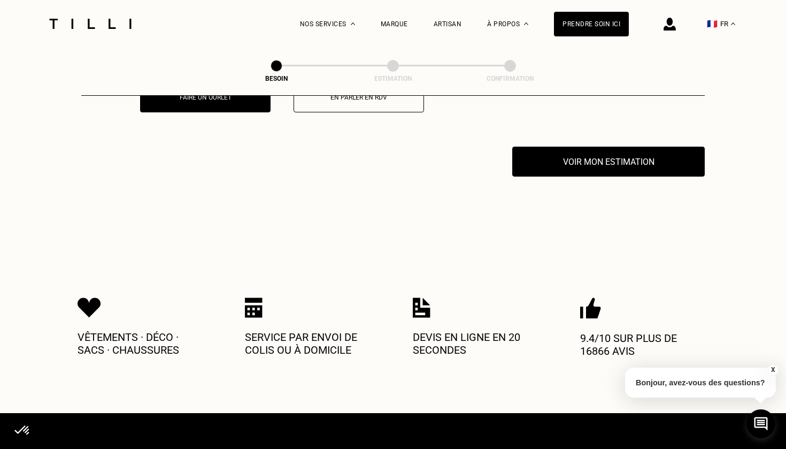
scroll to position [2101, 0]
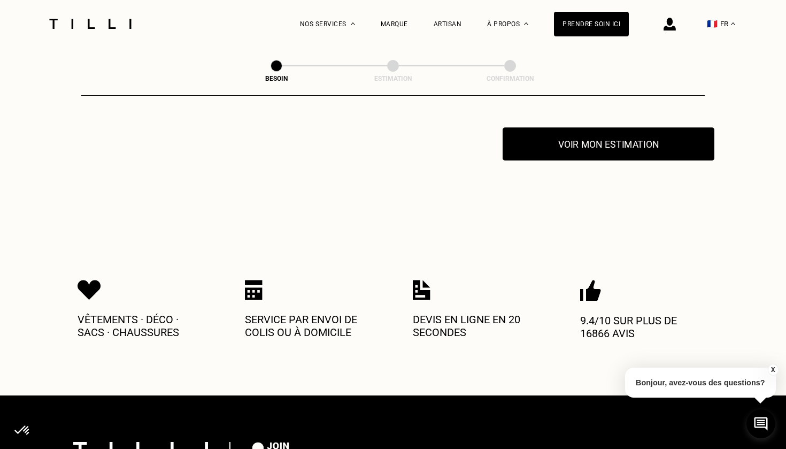
click at [645, 141] on button "Voir mon estimation" at bounding box center [609, 143] width 212 height 33
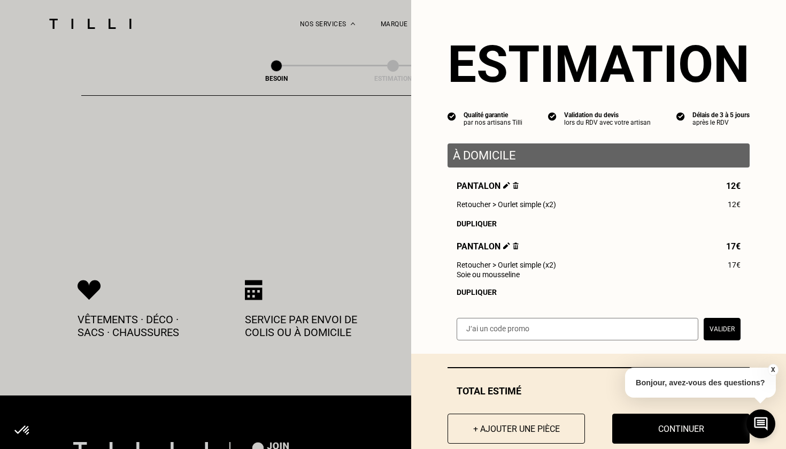
click at [481, 222] on div "Dupliquer" at bounding box center [599, 223] width 284 height 9
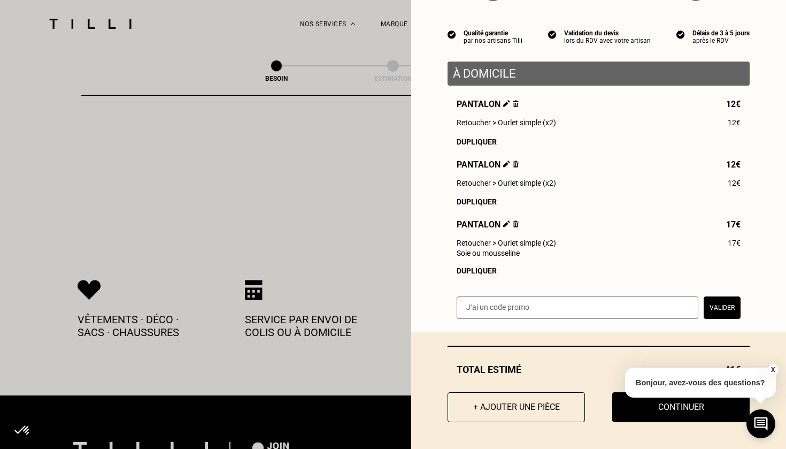
scroll to position [81, 0]
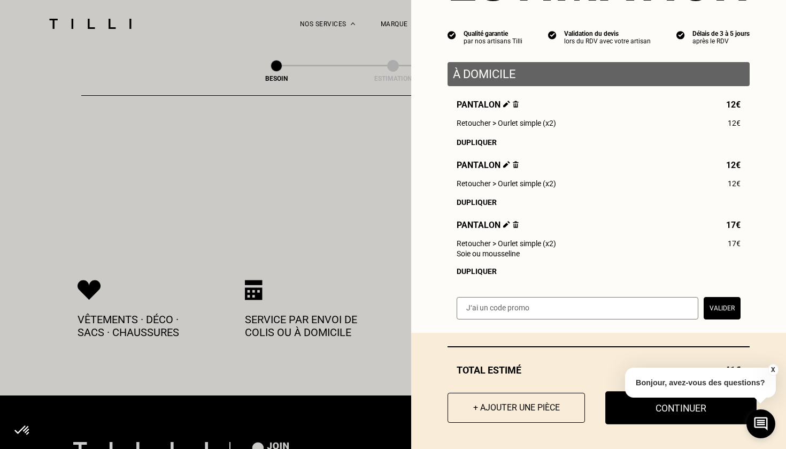
click at [643, 407] on button "Continuer" at bounding box center [680, 407] width 151 height 33
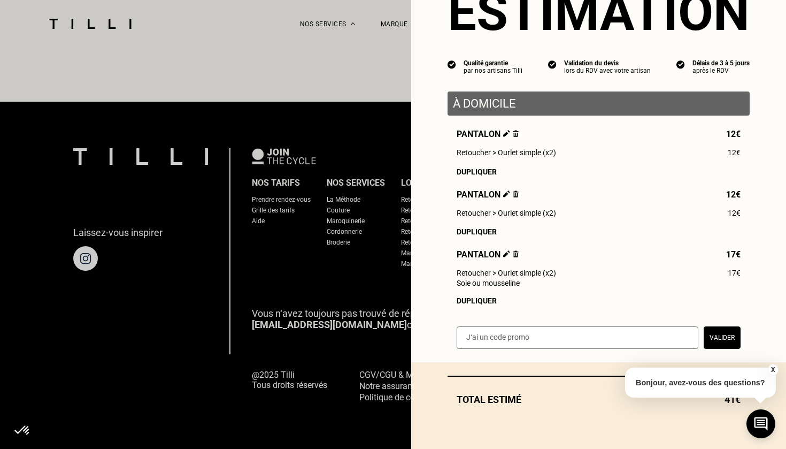
select select "FR"
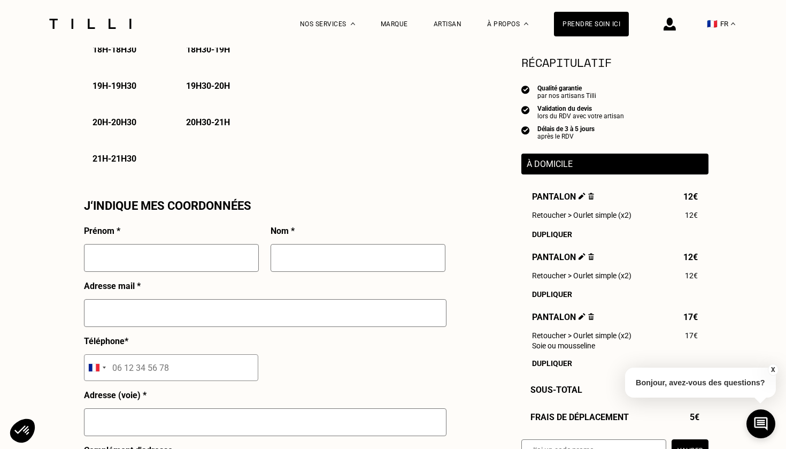
scroll to position [840, 0]
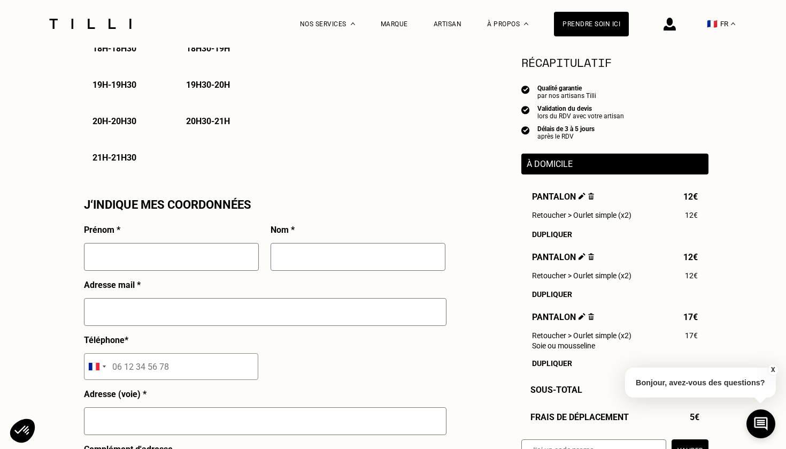
click at [130, 117] on p "20h - 20h30" at bounding box center [114, 121] width 44 height 10
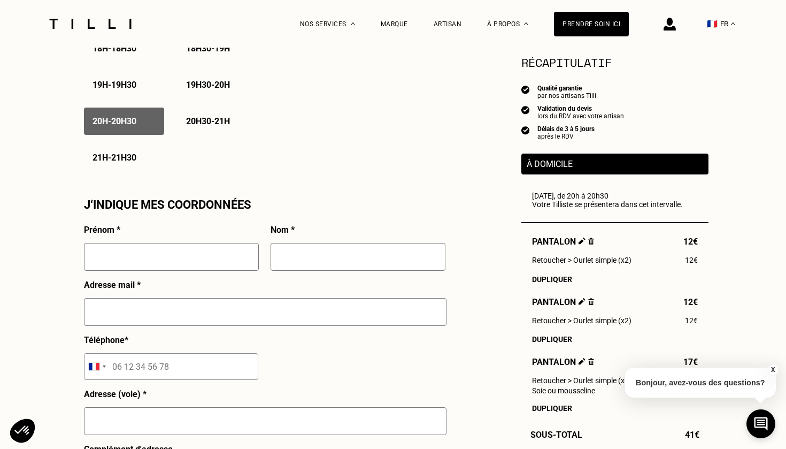
click at [204, 123] on p "20h30 - 21h" at bounding box center [208, 121] width 44 height 10
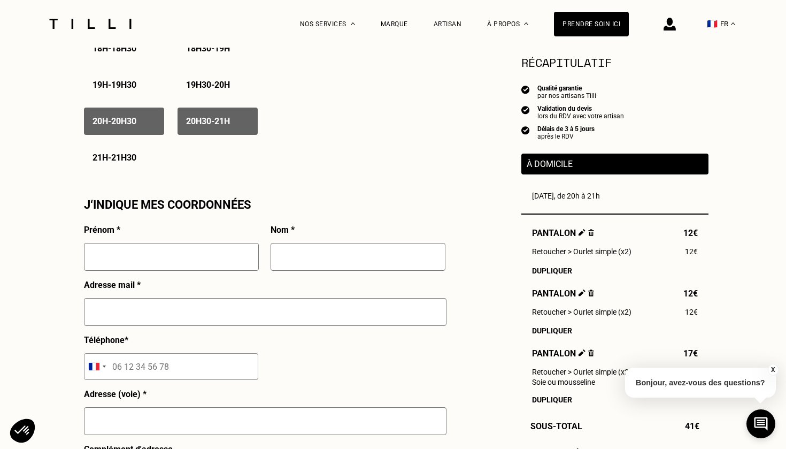
click at [128, 158] on p "21h - 21h30" at bounding box center [114, 157] width 44 height 10
type input "[PERSON_NAME]"
type input "Fornallaz"
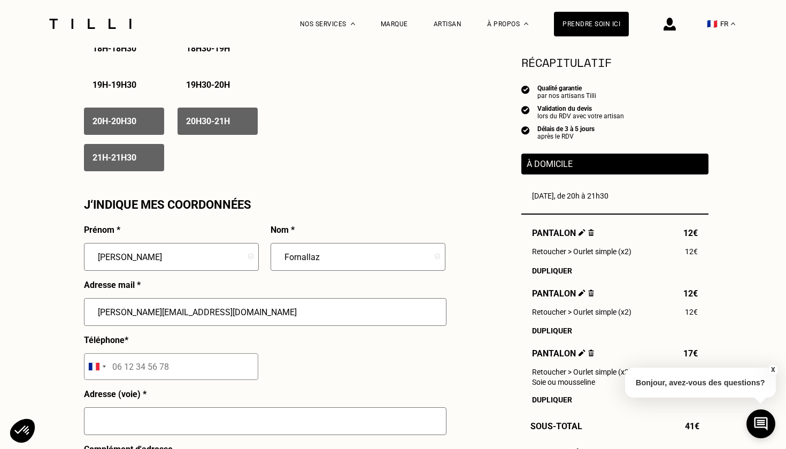
type input "[PERSON_NAME][EMAIL_ADDRESS][DOMAIN_NAME]"
click at [195, 370] on input "tel" at bounding box center [171, 366] width 174 height 27
type input "06 70 01 64 46"
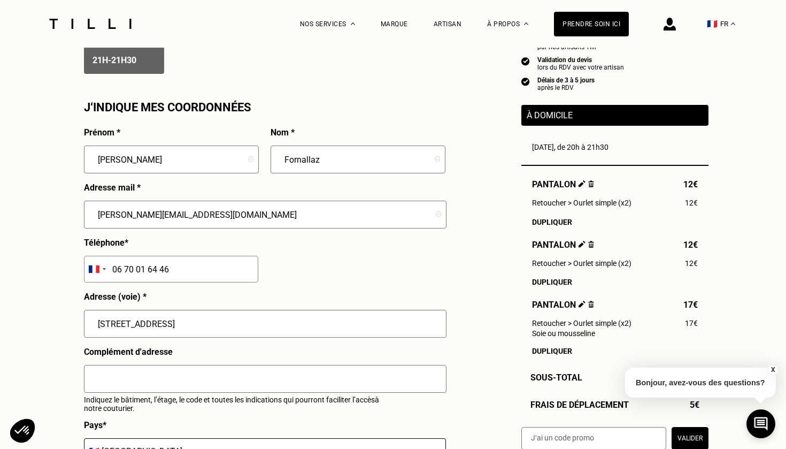
scroll to position [945, 0]
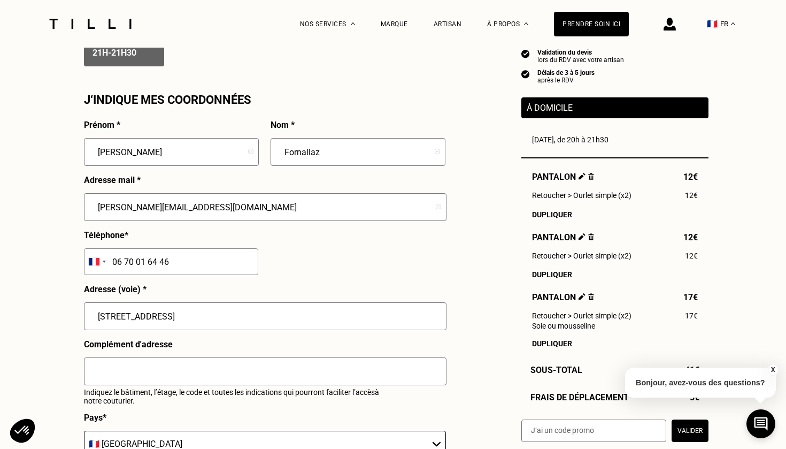
type input "[STREET_ADDRESS]"
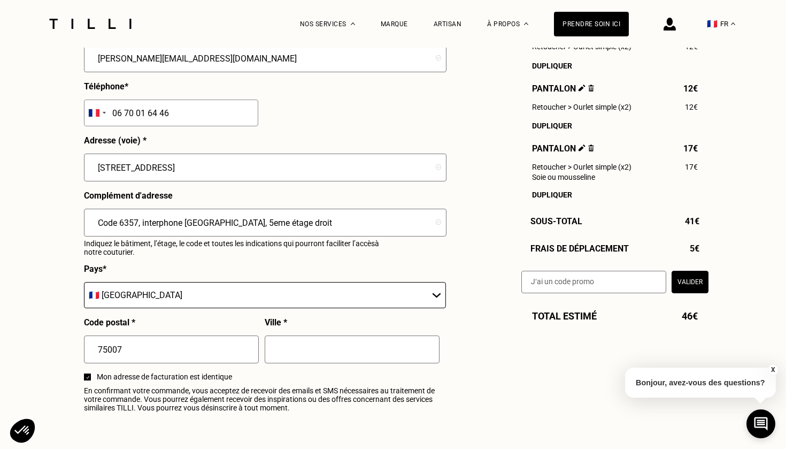
scroll to position [1094, 0]
type input "Code 6357, interphone [GEOGRAPHIC_DATA], 5eme étage droit"
type input "[GEOGRAPHIC_DATA]"
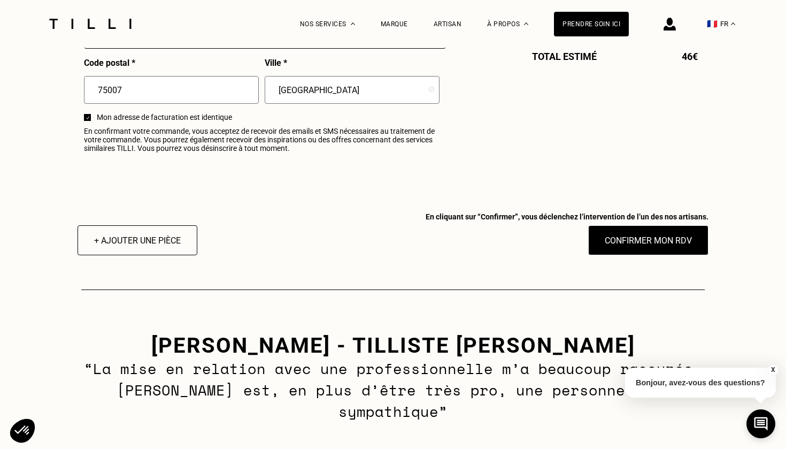
scroll to position [1355, 0]
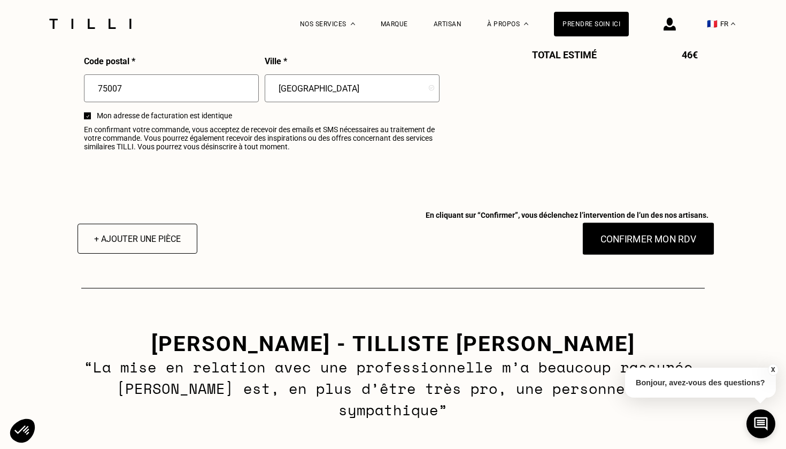
click at [647, 240] on button "Confirmer mon RDV" at bounding box center [648, 238] width 133 height 33
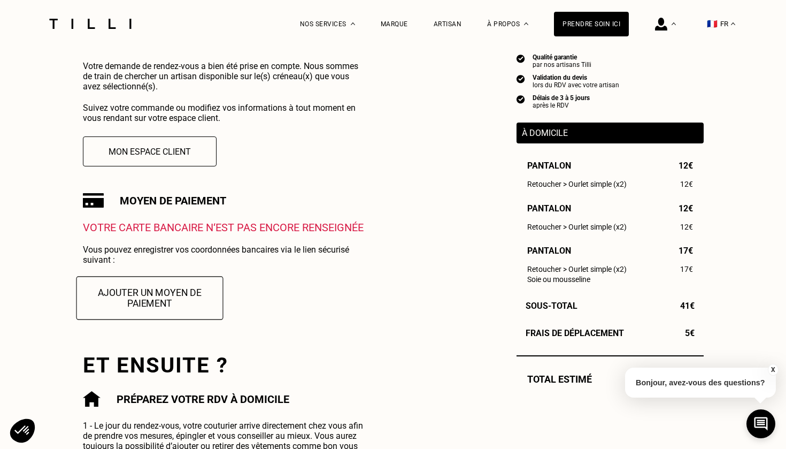
scroll to position [237, 0]
click at [183, 297] on button "Ajouter un moyen de paiement" at bounding box center [149, 296] width 147 height 43
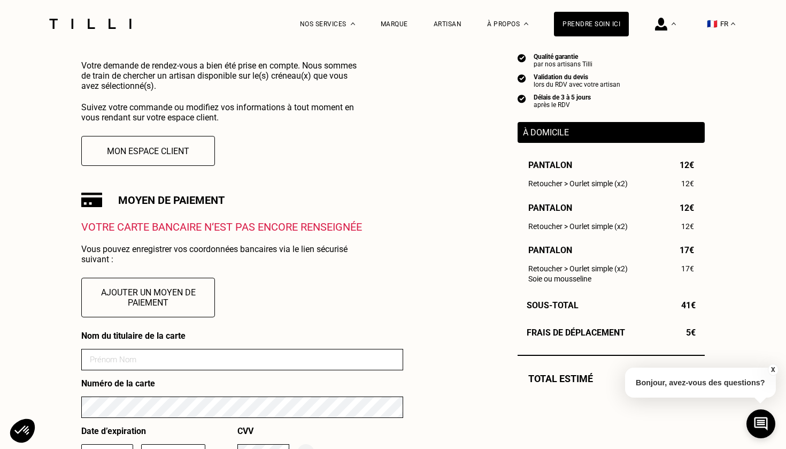
click at [149, 354] on input at bounding box center [242, 359] width 322 height 21
type input "Venti"
type input "09/26"
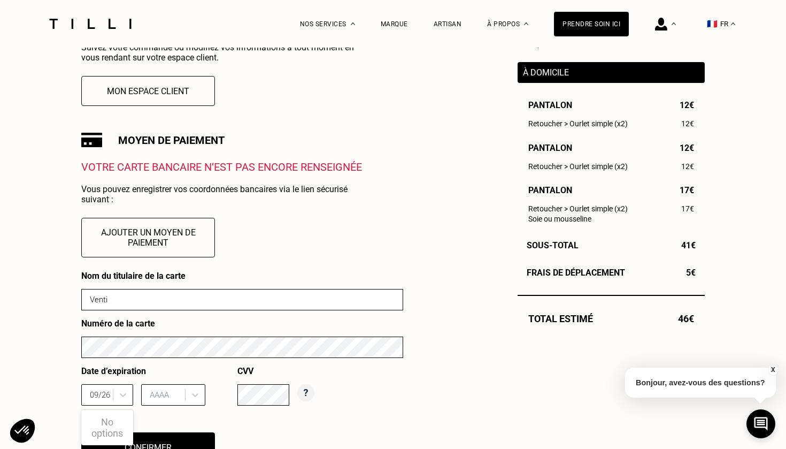
scroll to position [297, 0]
click at [194, 395] on div "AAAA" at bounding box center [173, 393] width 64 height 21
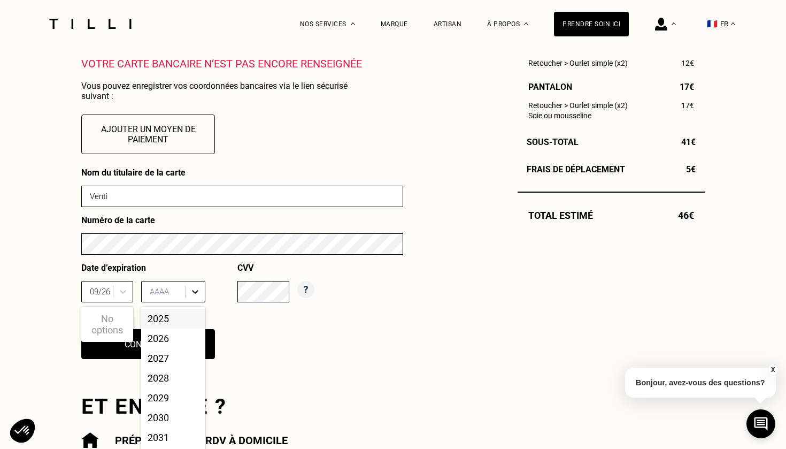
scroll to position [422, 0]
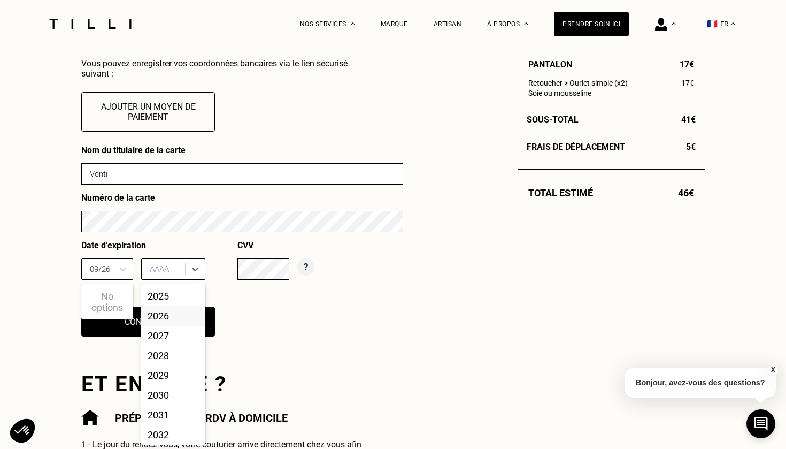
click at [169, 315] on div "2026" at bounding box center [173, 316] width 64 height 20
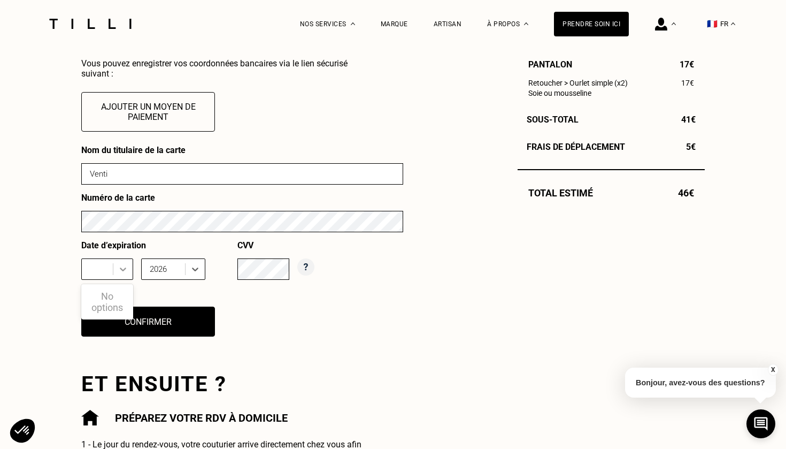
click at [121, 266] on icon at bounding box center [123, 269] width 11 height 11
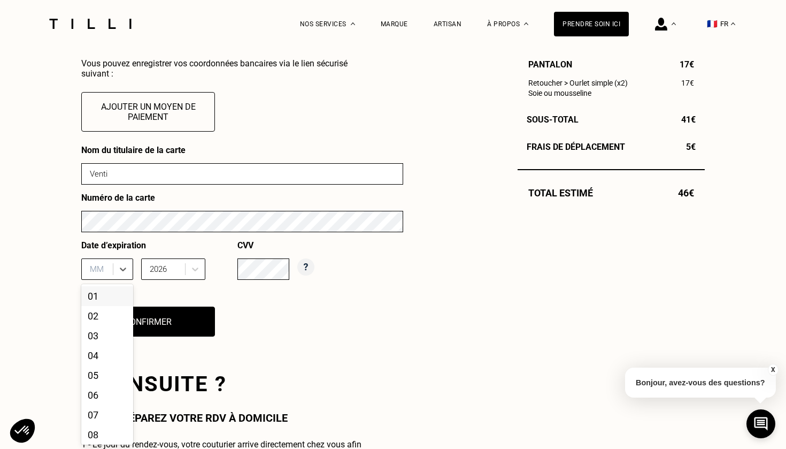
click at [105, 267] on div at bounding box center [99, 269] width 18 height 12
click at [106, 424] on div "09" at bounding box center [107, 425] width 52 height 20
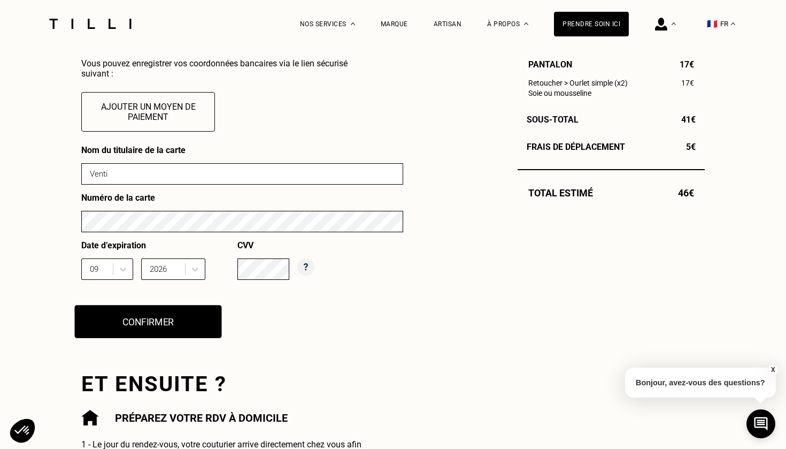
click at [171, 328] on button "Confirmer" at bounding box center [148, 321] width 147 height 33
